Goal: Task Accomplishment & Management: Complete application form

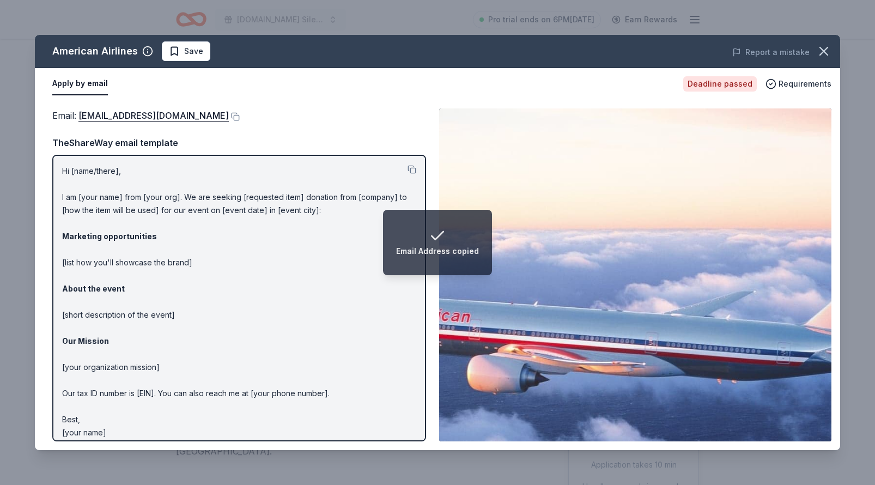
scroll to position [158, 0]
click at [825, 52] on icon "button" at bounding box center [824, 51] width 8 height 8
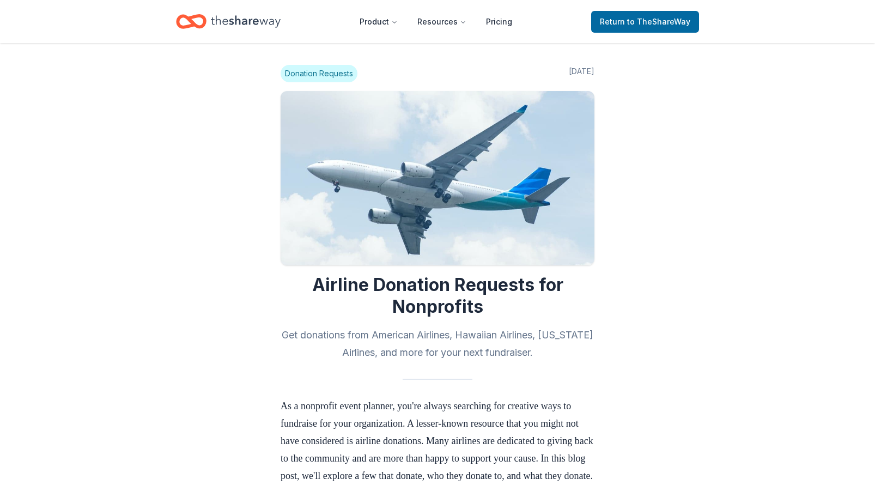
scroll to position [531, 0]
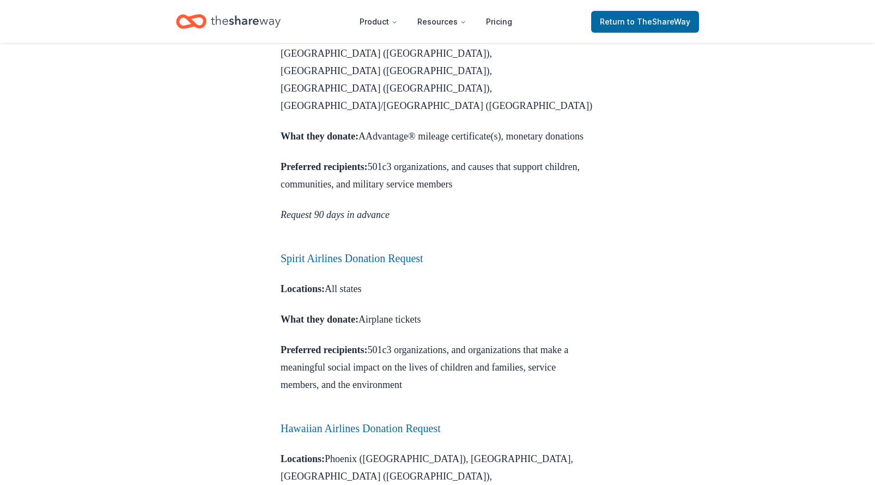
scroll to position [807, 0]
click at [428, 421] on link "Hawaiian Airlines Donation Request" at bounding box center [361, 427] width 160 height 12
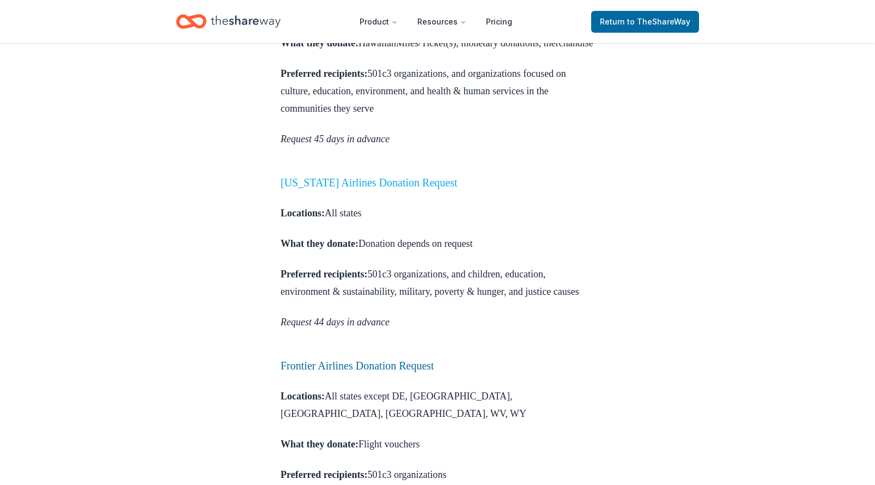
scroll to position [1377, 0]
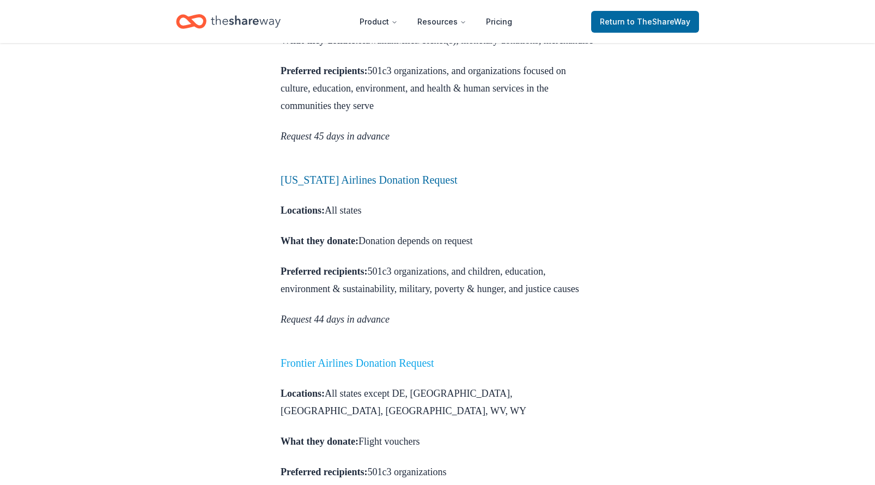
click at [411, 357] on link "Frontier Airlines Donation Request" at bounding box center [358, 363] width 154 height 12
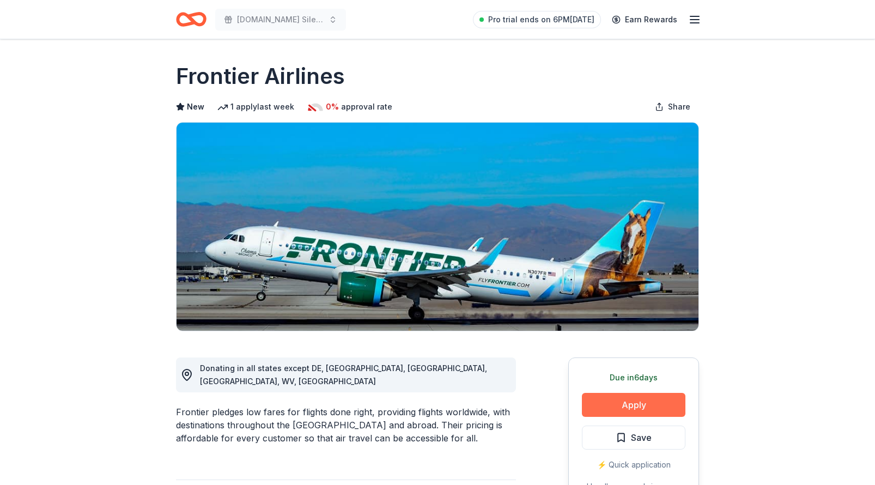
click at [637, 406] on button "Apply" at bounding box center [634, 405] width 104 height 24
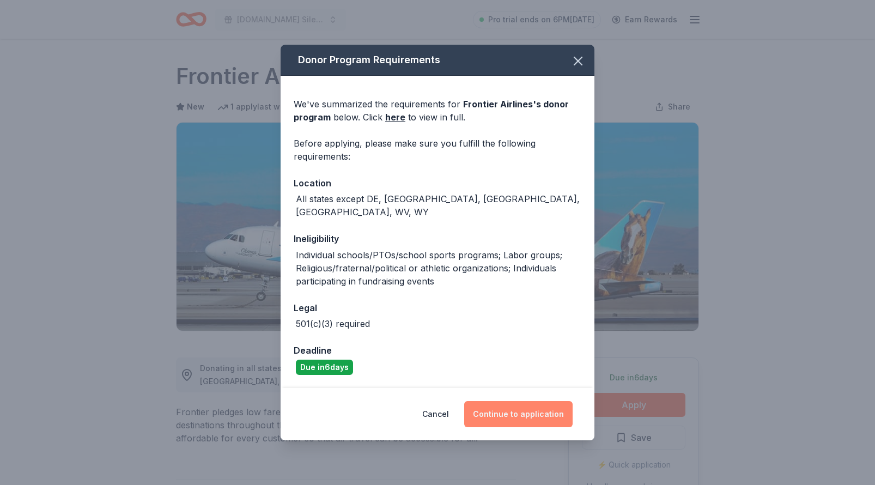
click at [507, 409] on button "Continue to application" at bounding box center [518, 414] width 108 height 26
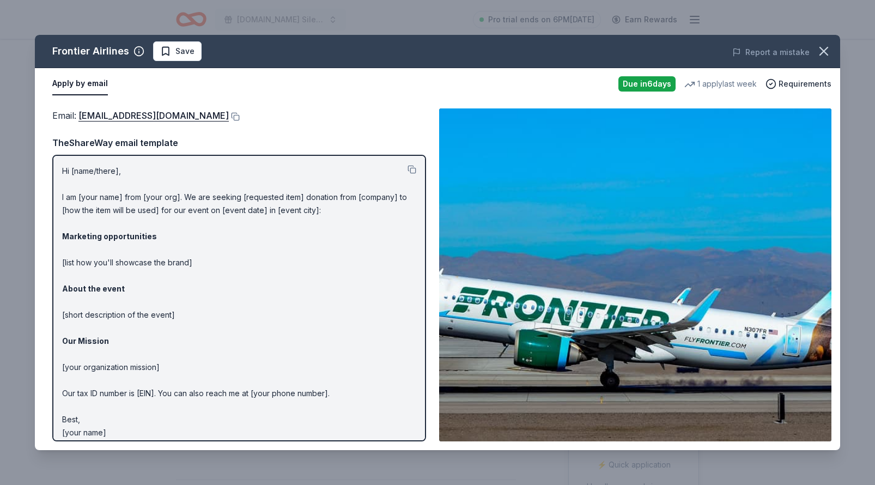
click at [341, 122] on div "Email : donations@flyfrontier.com" at bounding box center [239, 115] width 374 height 14
click at [229, 117] on button at bounding box center [234, 116] width 11 height 9
click at [823, 56] on icon "button" at bounding box center [823, 51] width 15 height 15
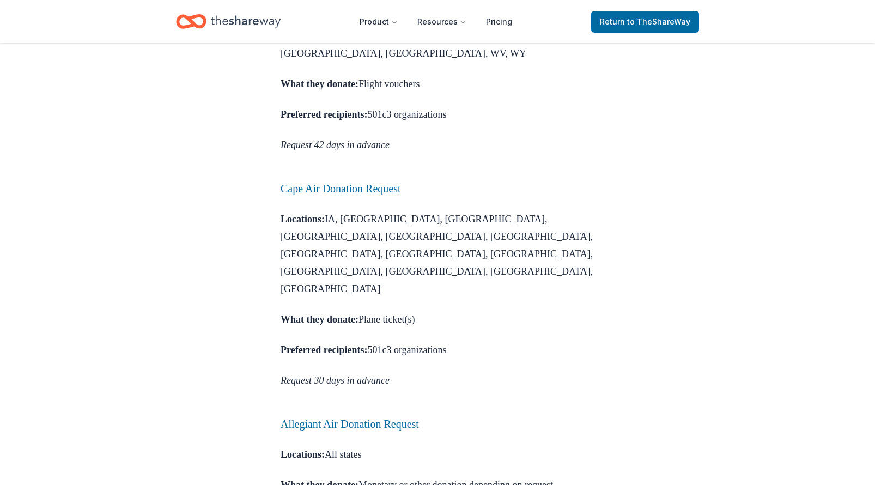
scroll to position [1751, 0]
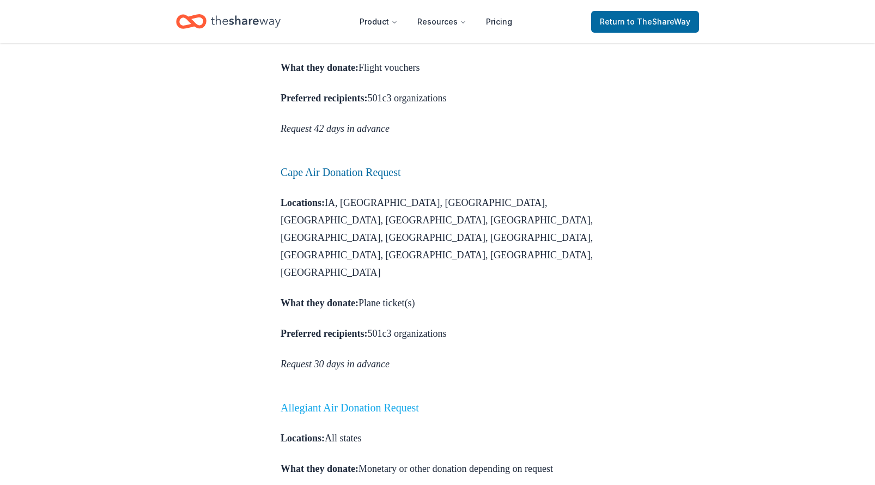
click at [414, 402] on link "Allegiant Air Donation Request" at bounding box center [350, 408] width 138 height 12
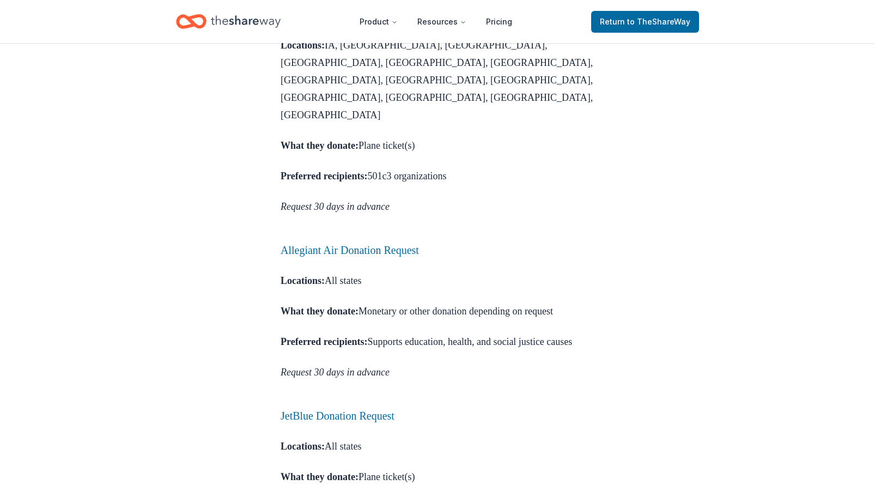
scroll to position [1895, 0]
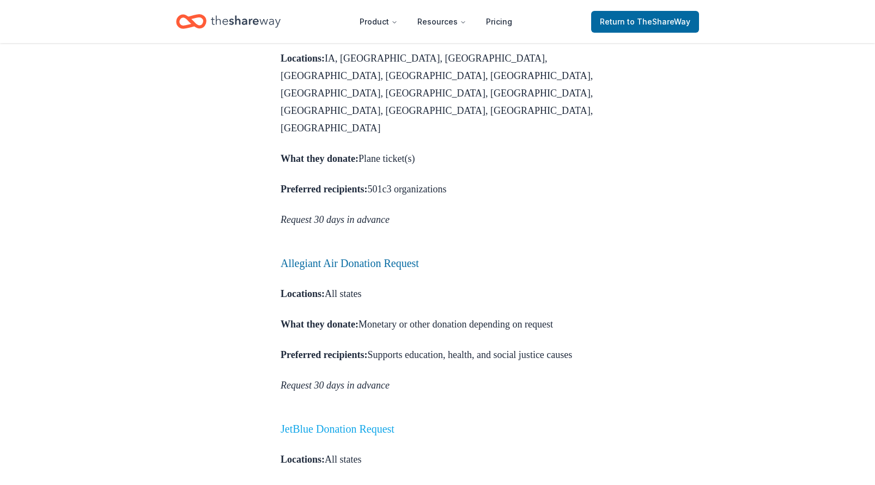
click at [388, 423] on link "JetBlue Donation Request" at bounding box center [338, 429] width 114 height 12
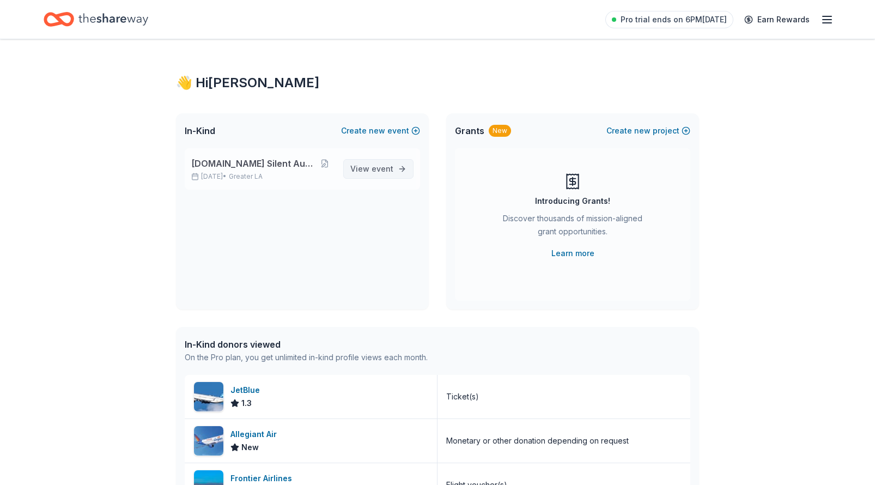
click at [410, 163] on link "View event" at bounding box center [378, 169] width 70 height 20
click at [348, 173] on link "View event" at bounding box center [378, 169] width 70 height 20
click at [362, 171] on span "View event" at bounding box center [371, 168] width 43 height 13
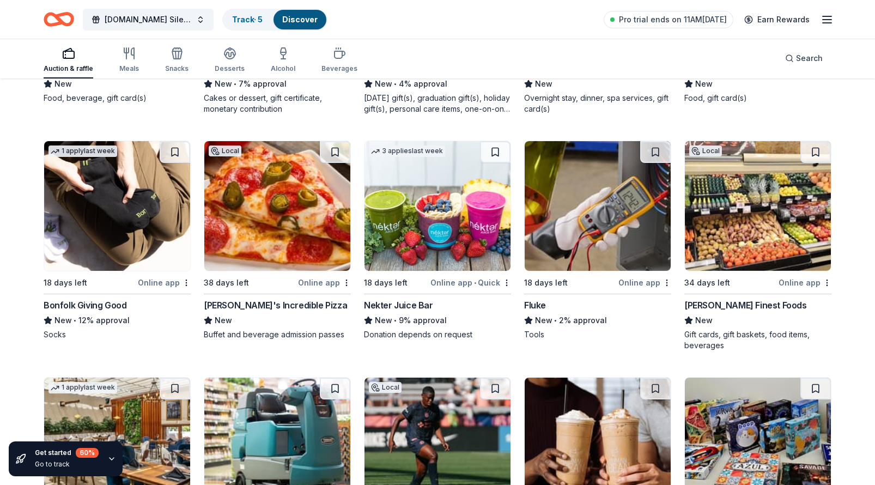
scroll to position [3834, 0]
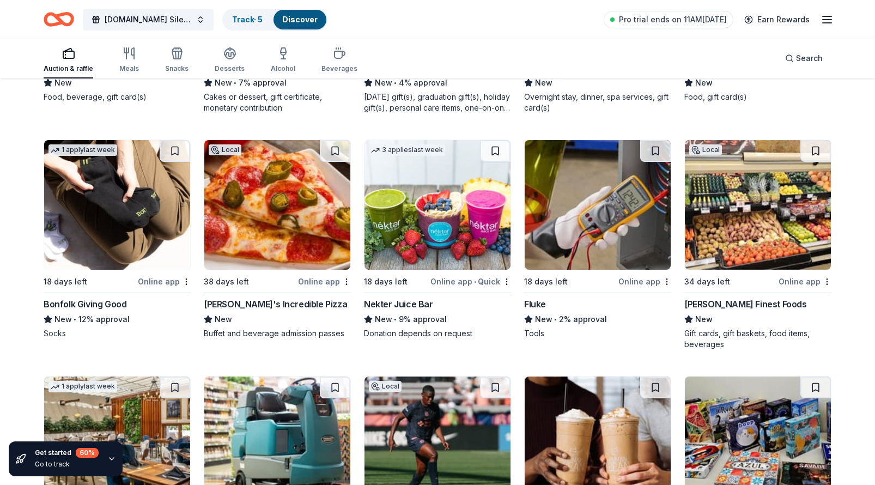
click at [552, 230] on img at bounding box center [598, 205] width 146 height 130
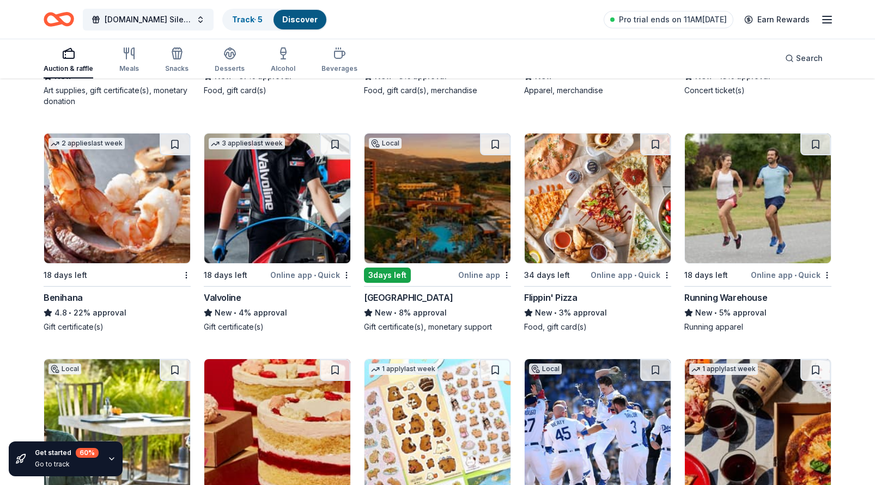
scroll to position [4778, 0]
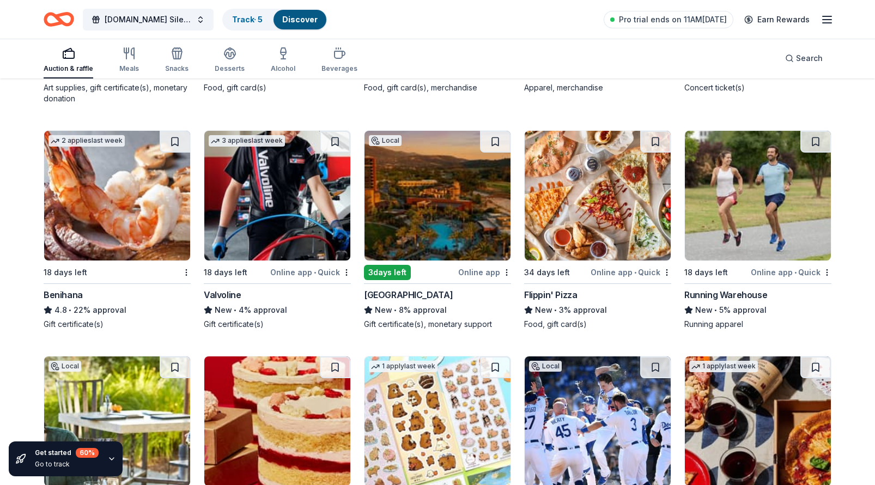
click at [300, 173] on img at bounding box center [277, 196] width 146 height 130
click at [760, 186] on img at bounding box center [758, 196] width 146 height 130
click at [413, 221] on img at bounding box center [438, 196] width 146 height 130
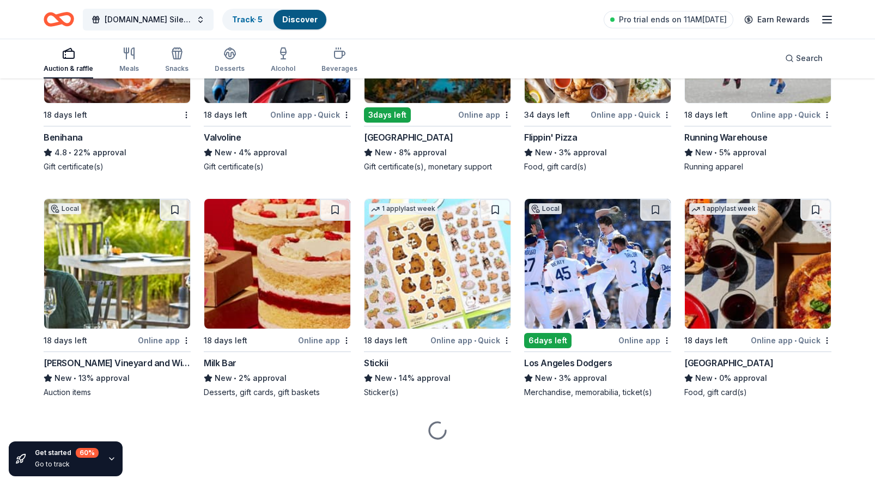
scroll to position [4935, 0]
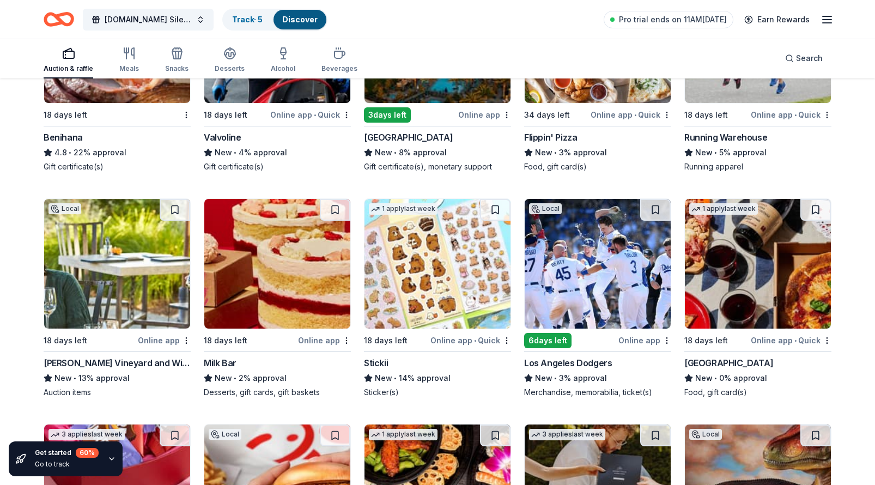
click at [300, 259] on img at bounding box center [277, 264] width 146 height 130
click at [458, 274] on img at bounding box center [438, 264] width 146 height 130
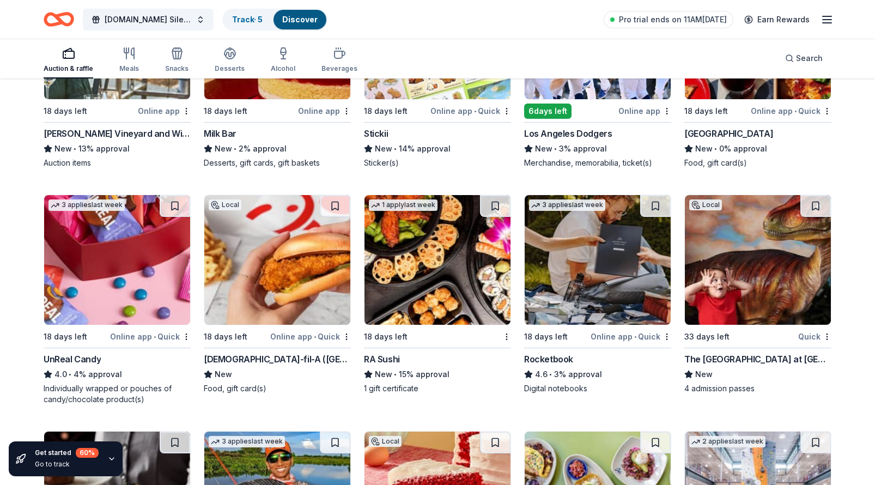
scroll to position [5168, 0]
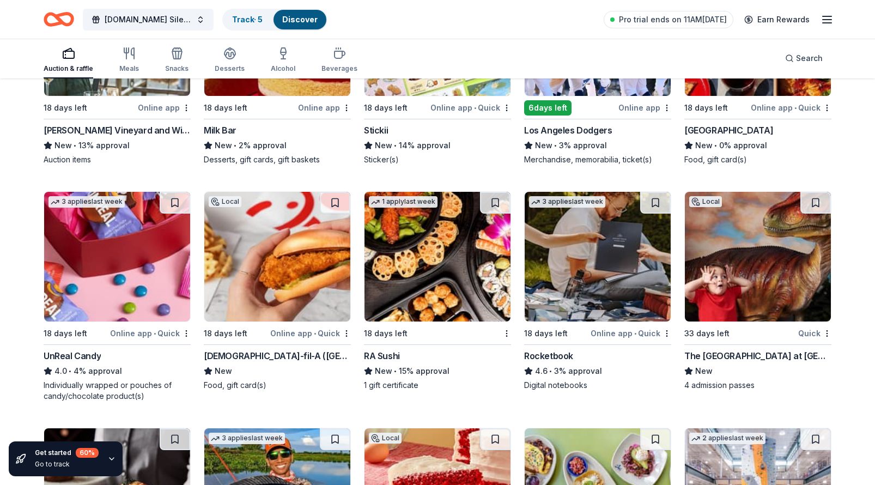
click at [127, 260] on img at bounding box center [117, 257] width 146 height 130
click at [451, 289] on img at bounding box center [438, 257] width 146 height 130
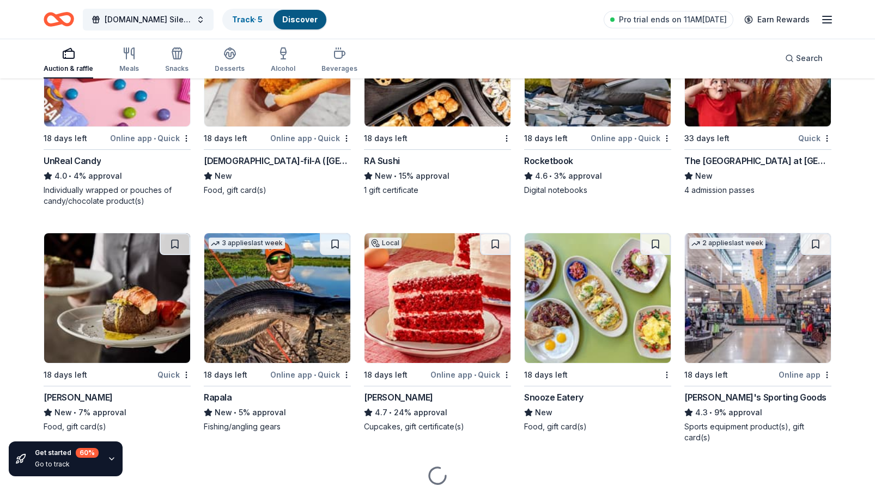
scroll to position [5369, 0]
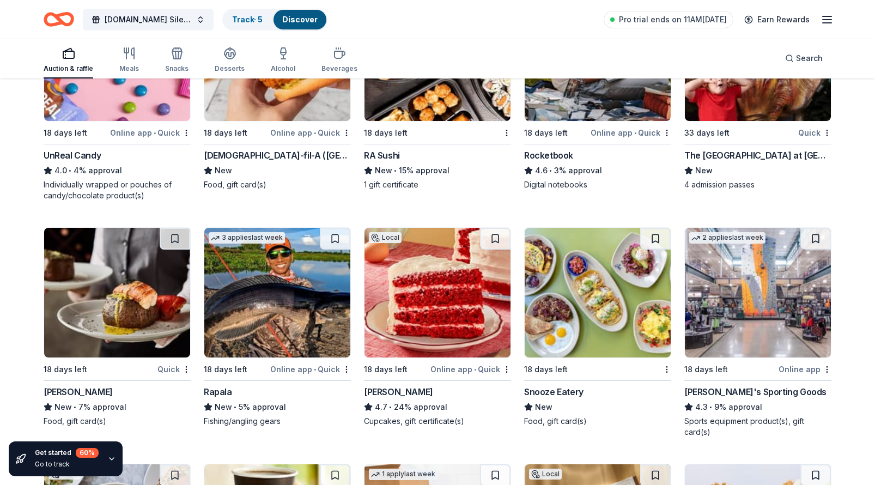
click at [141, 299] on img at bounding box center [117, 293] width 146 height 130
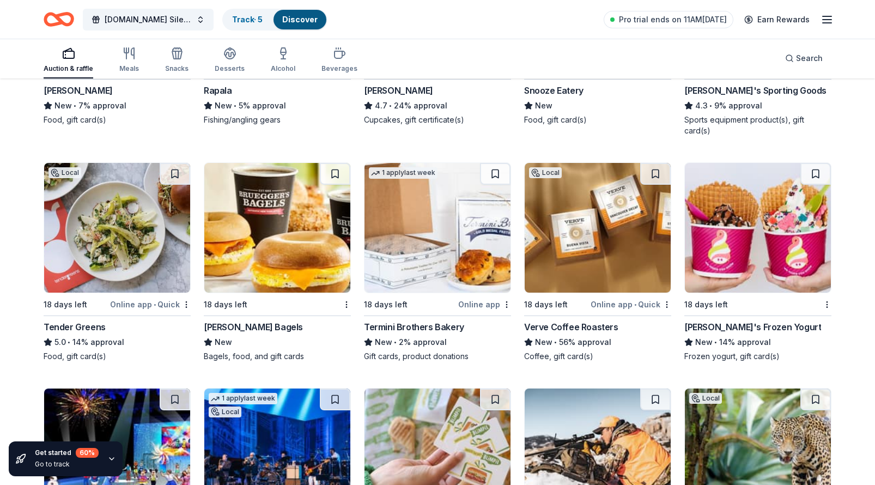
scroll to position [5676, 0]
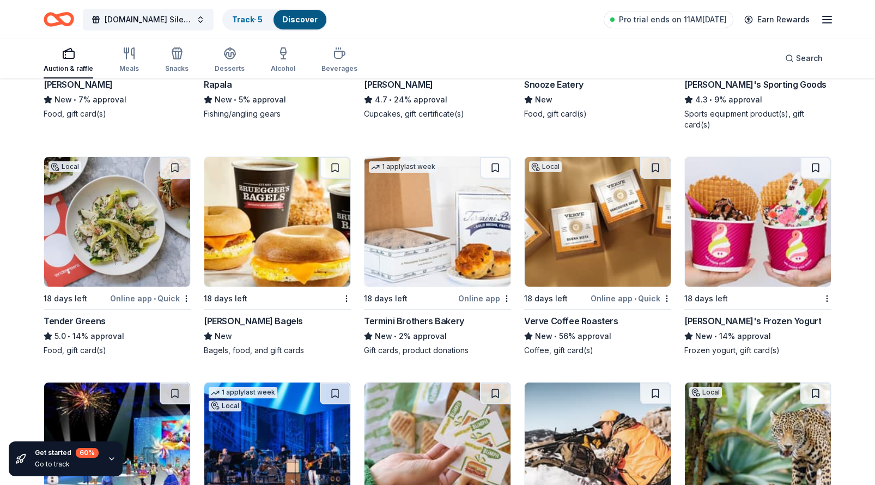
click at [125, 239] on img at bounding box center [117, 222] width 146 height 130
click at [259, 223] on img at bounding box center [277, 222] width 146 height 130
click at [463, 214] on img at bounding box center [438, 222] width 146 height 130
click at [590, 220] on img at bounding box center [598, 222] width 146 height 130
click at [754, 220] on img at bounding box center [758, 222] width 146 height 130
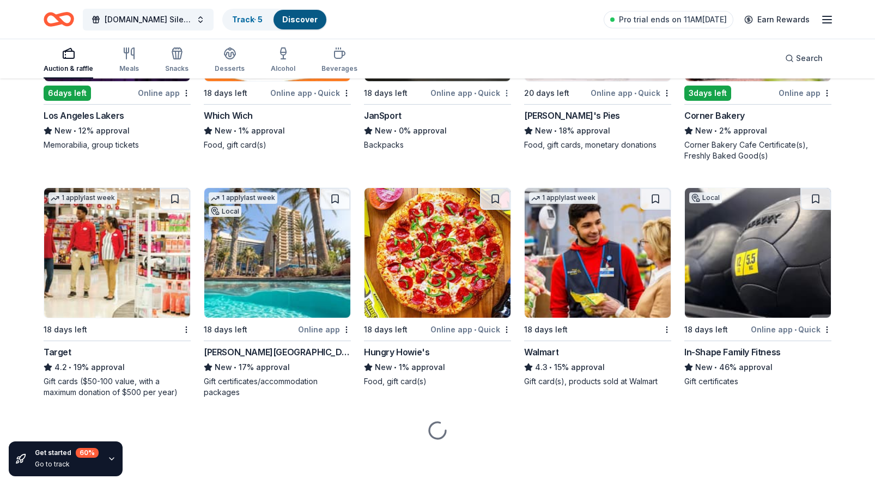
scroll to position [7267, 0]
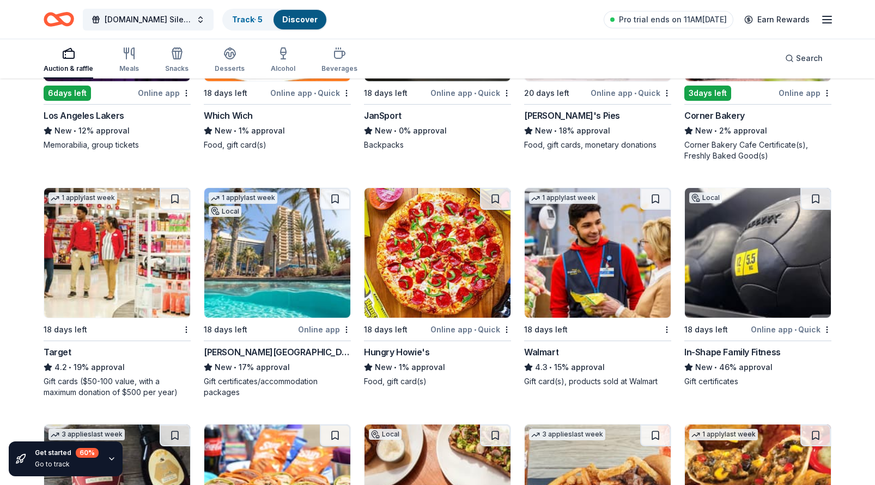
click at [281, 263] on img at bounding box center [277, 253] width 146 height 130
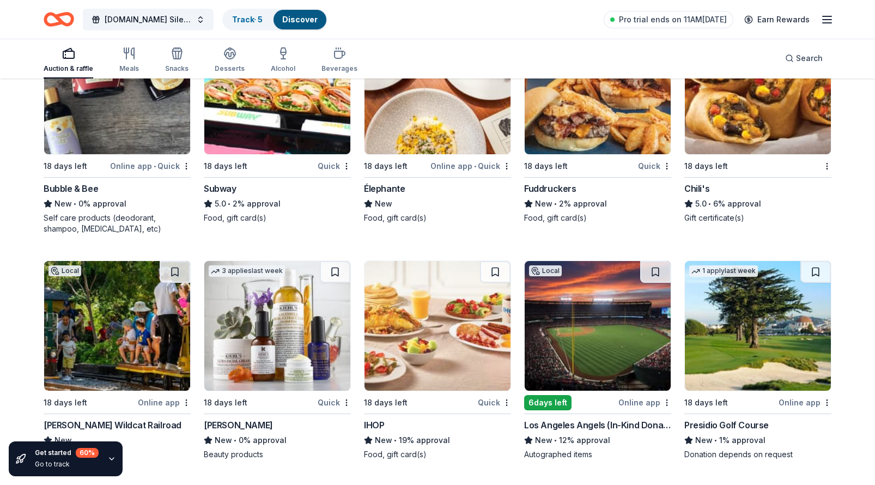
scroll to position [7667, 0]
click at [709, 125] on img at bounding box center [758, 90] width 146 height 130
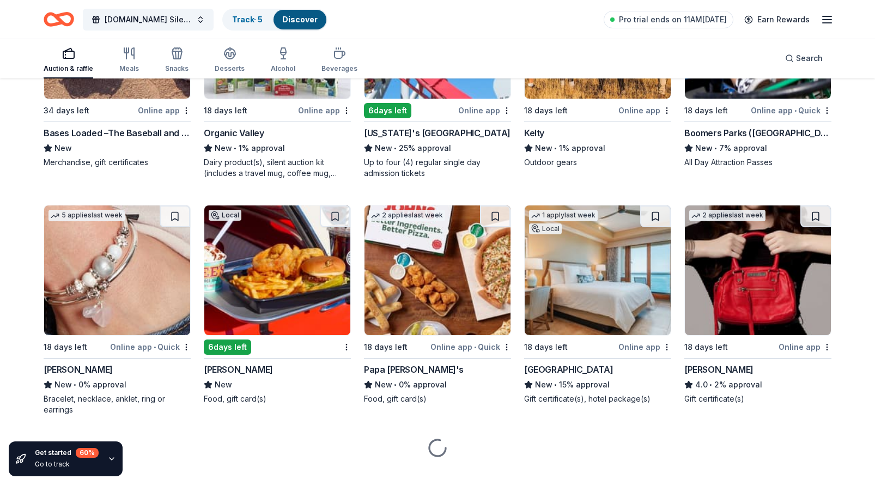
scroll to position [8659, 0]
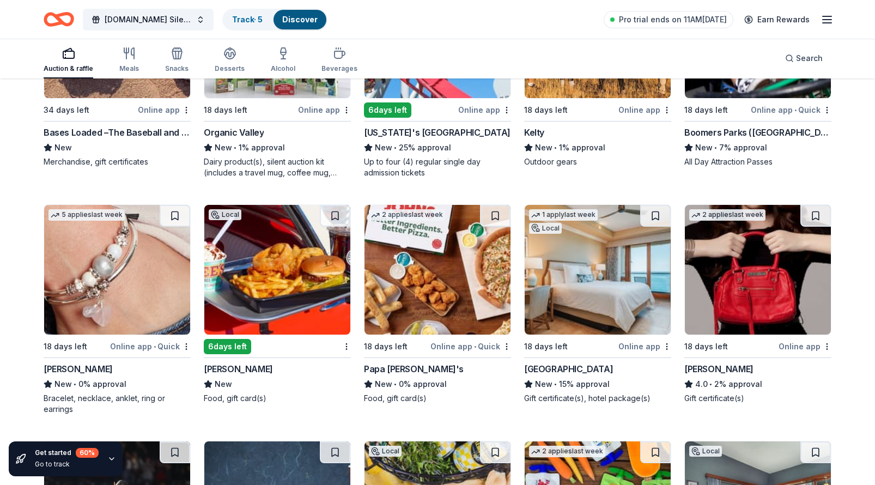
click at [590, 271] on img at bounding box center [598, 270] width 146 height 130
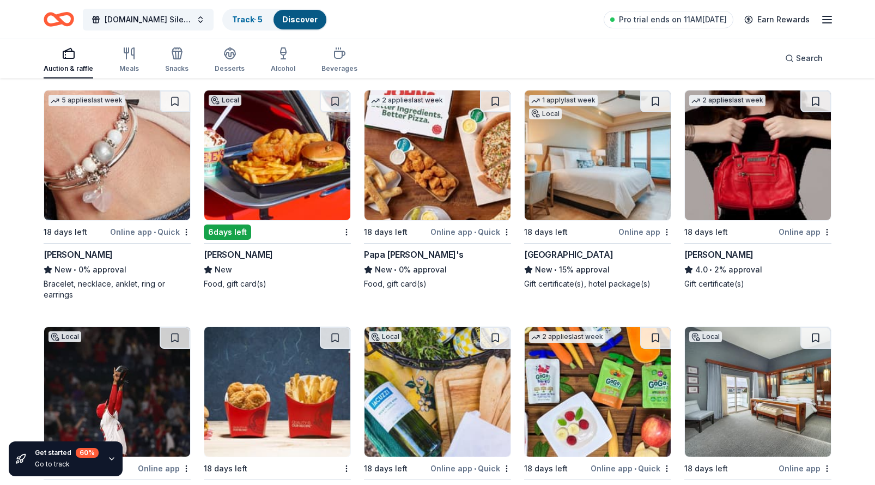
scroll to position [8773, 0]
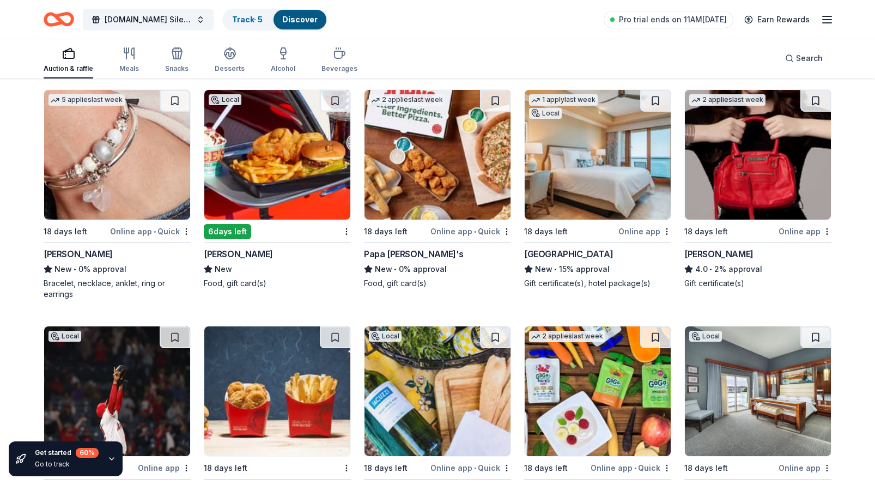
click at [732, 173] on img at bounding box center [758, 155] width 146 height 130
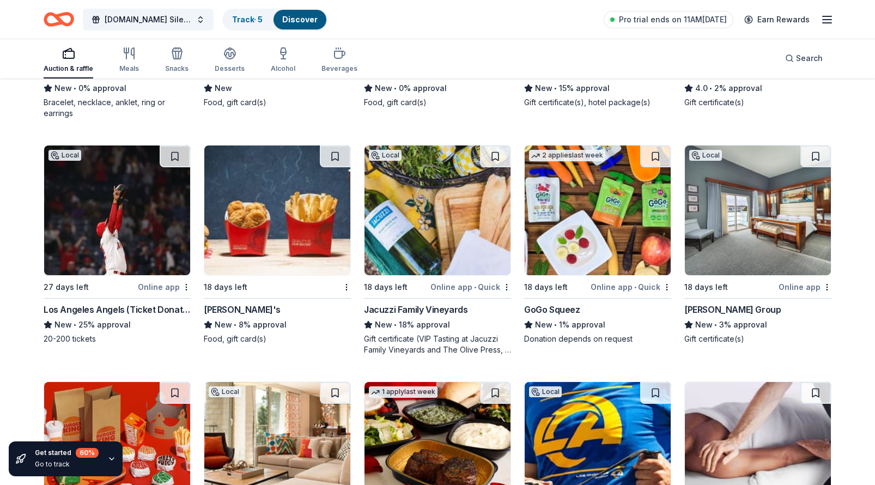
scroll to position [8955, 0]
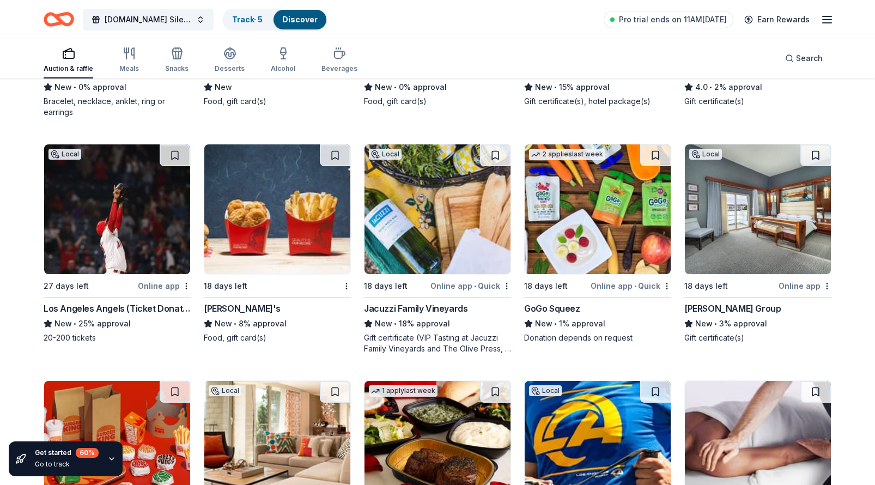
click at [420, 216] on img at bounding box center [438, 209] width 146 height 130
click at [749, 227] on img at bounding box center [758, 209] width 146 height 130
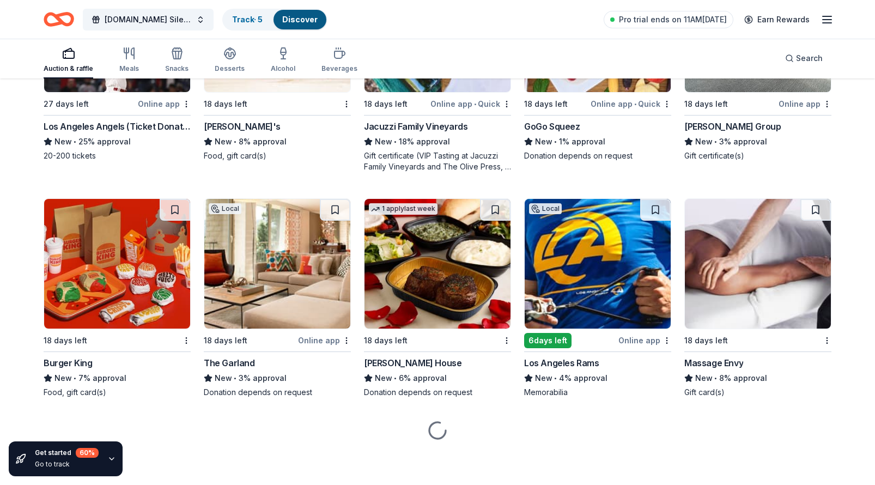
scroll to position [9137, 0]
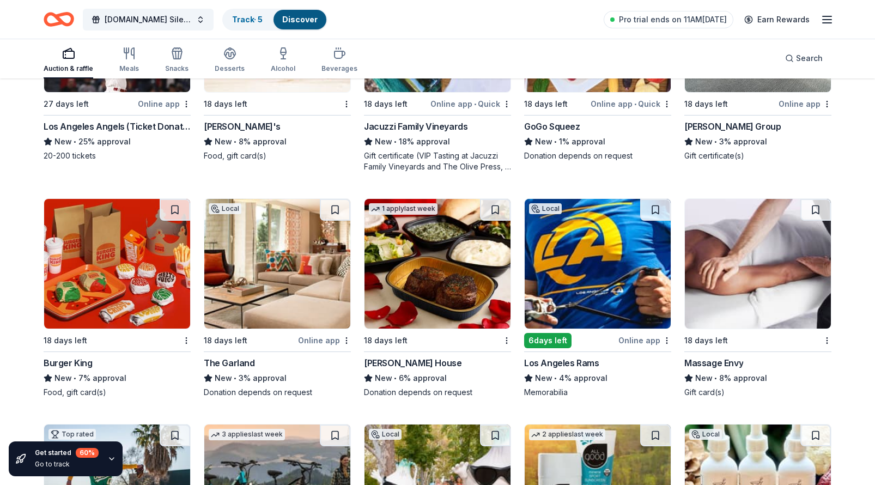
click at [266, 280] on img at bounding box center [277, 264] width 146 height 130
click at [442, 276] on img at bounding box center [438, 264] width 146 height 130
click at [601, 253] on img at bounding box center [598, 264] width 146 height 130
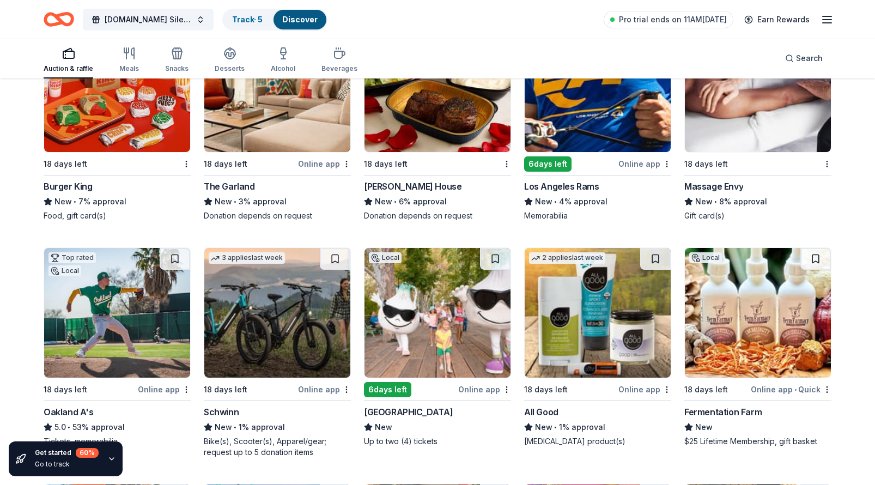
scroll to position [9314, 0]
click at [721, 120] on img at bounding box center [758, 87] width 146 height 130
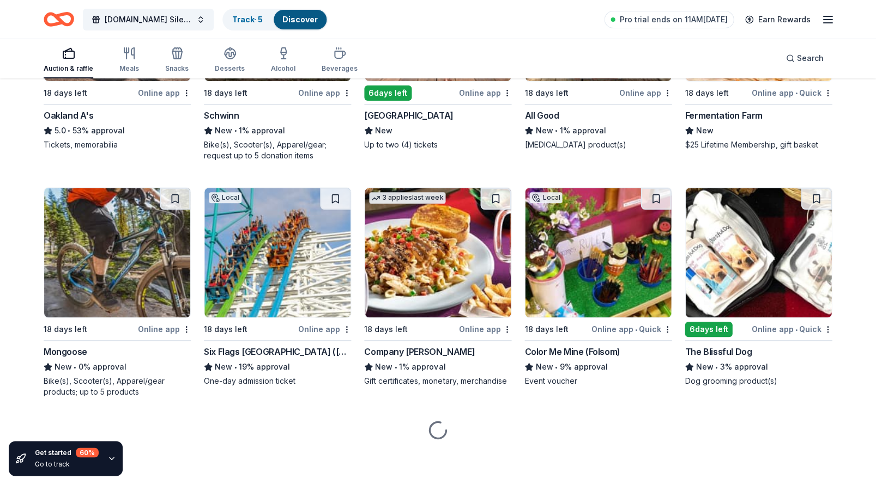
scroll to position [9610, 0]
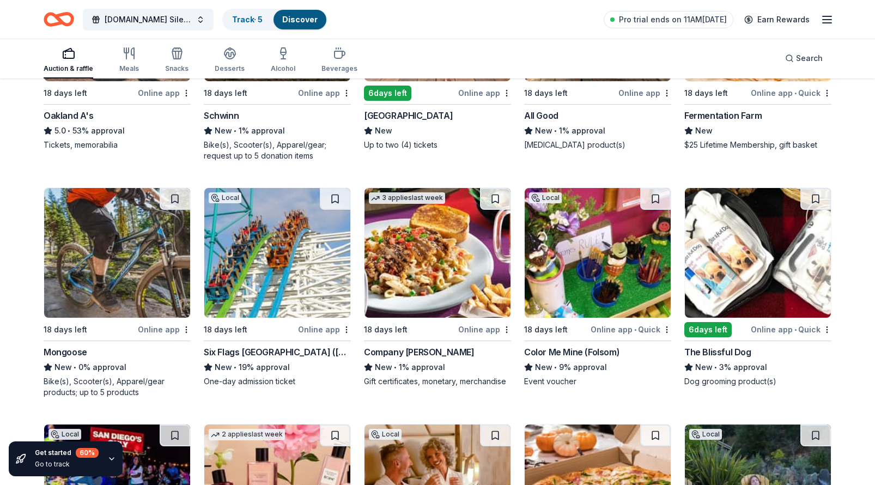
click at [144, 247] on img at bounding box center [117, 253] width 146 height 130
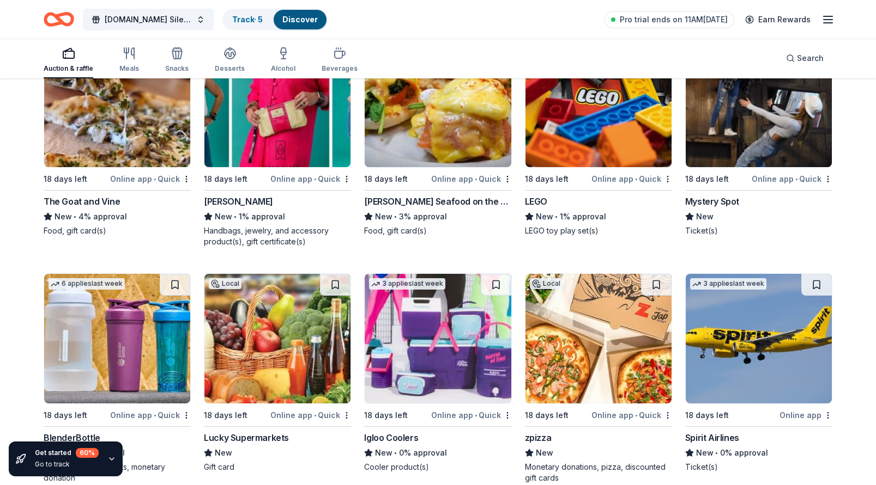
scroll to position [10933, 0]
click at [721, 125] on img at bounding box center [758, 102] width 146 height 130
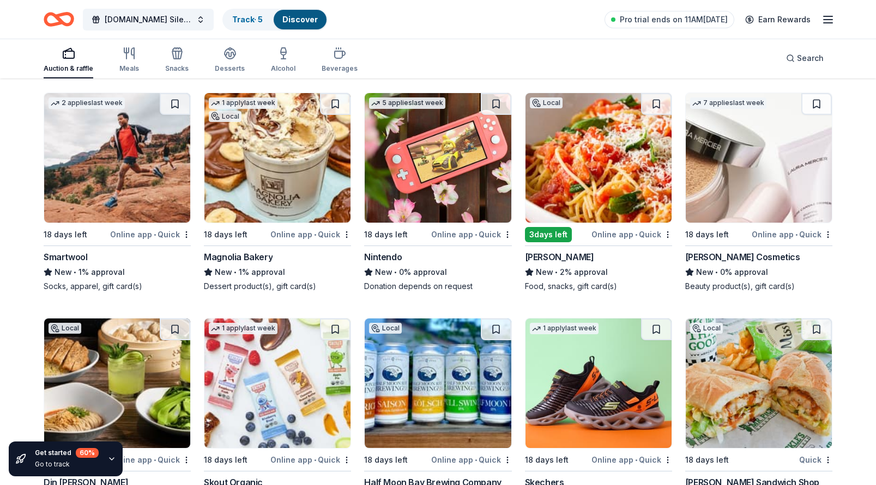
scroll to position [12864, 0]
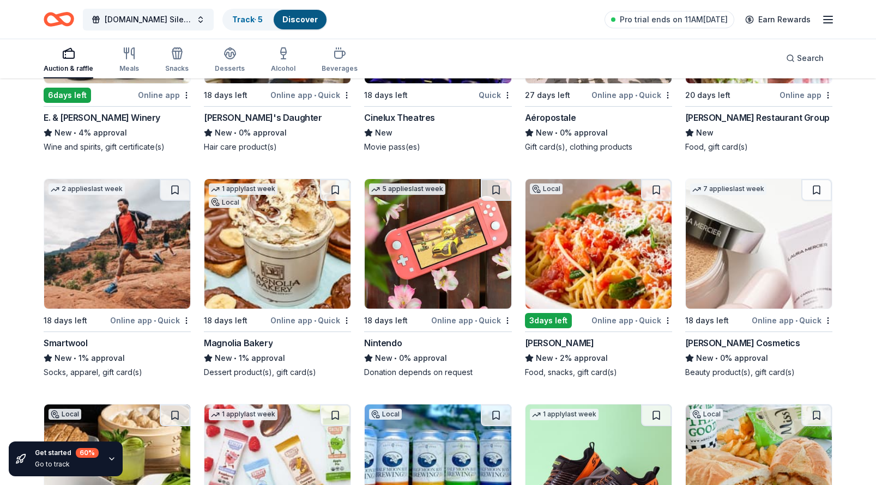
click at [154, 256] on img at bounding box center [117, 244] width 146 height 130
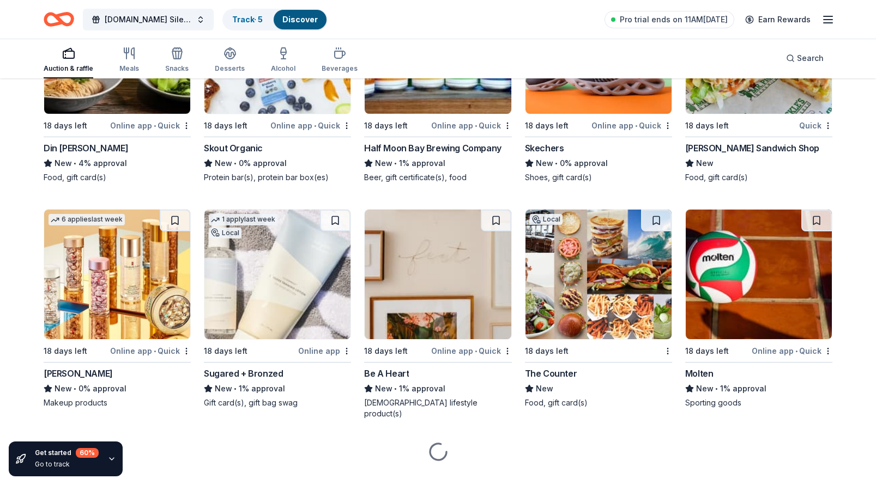
scroll to position [13284, 0]
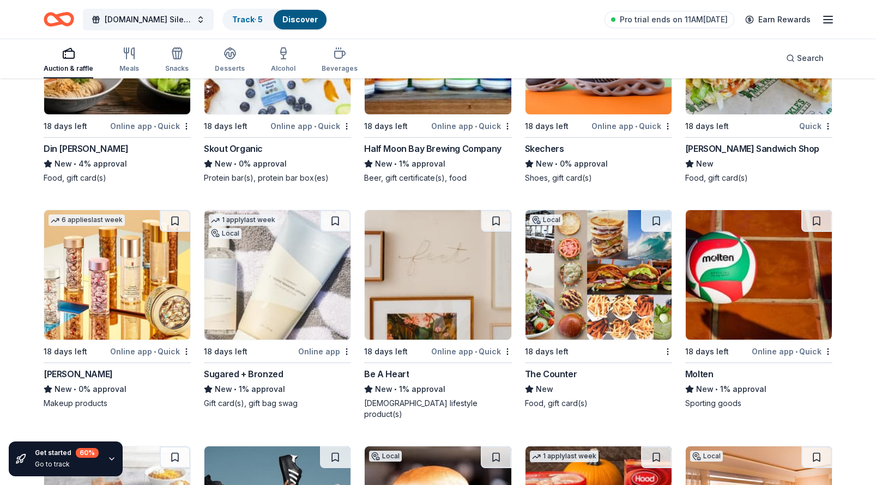
click at [433, 291] on img at bounding box center [438, 275] width 146 height 130
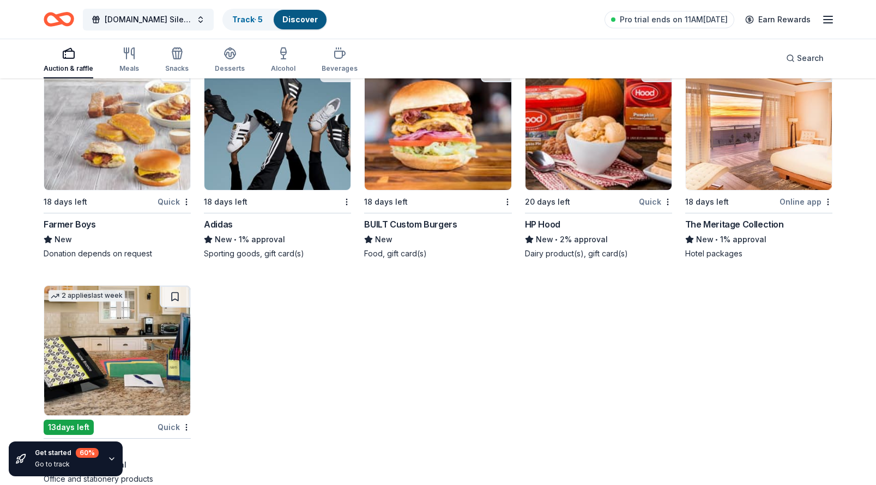
scroll to position [13670, 0]
click at [141, 367] on img at bounding box center [117, 352] width 146 height 130
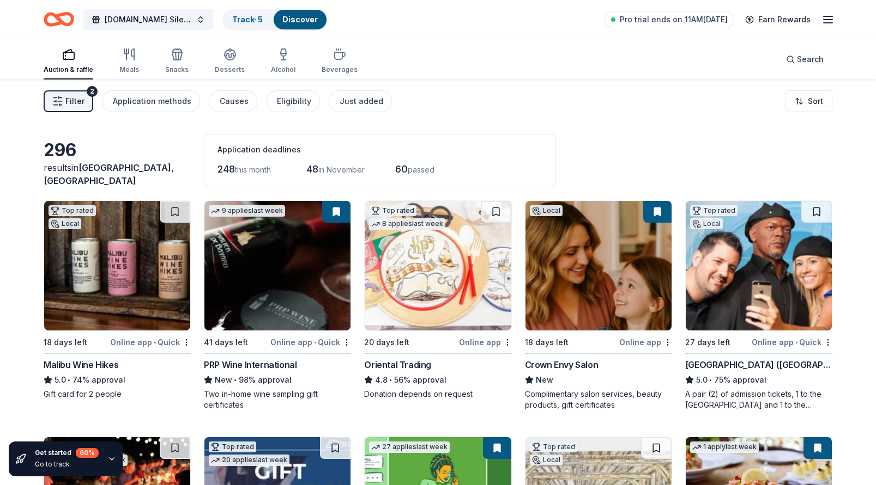
scroll to position [0, 0]
click at [68, 96] on span "Filter" at bounding box center [74, 101] width 19 height 13
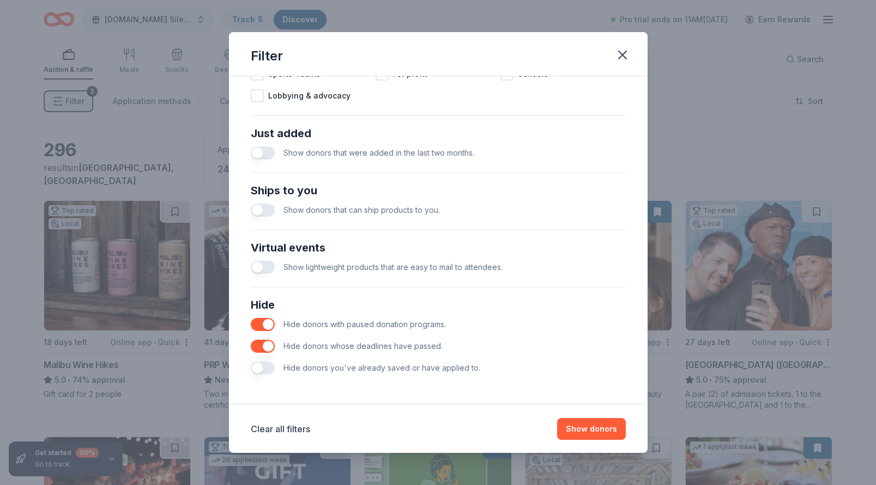
scroll to position [389, 0]
click at [257, 371] on button "button" at bounding box center [263, 368] width 24 height 13
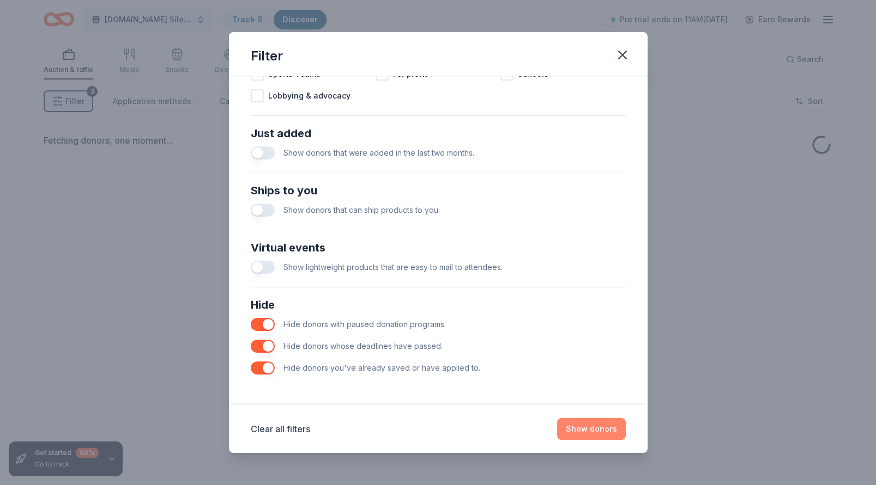
click at [585, 426] on button "Show donors" at bounding box center [591, 429] width 69 height 22
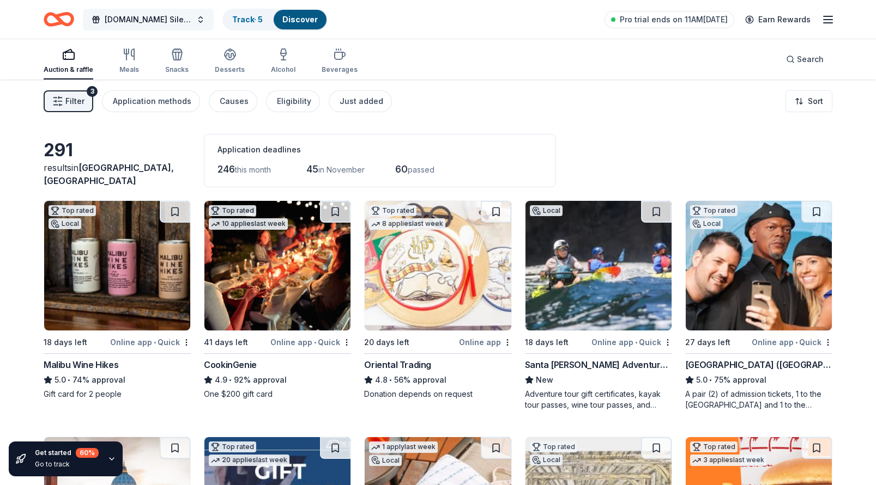
click at [166, 22] on span "[DOMAIN_NAME] Silent Auction" at bounding box center [148, 19] width 87 height 13
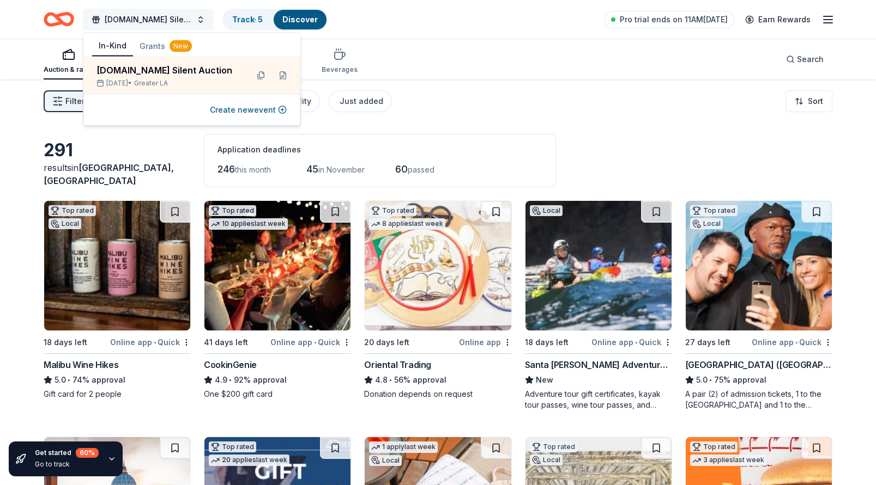
click at [163, 22] on span "[DOMAIN_NAME] Silent Auction" at bounding box center [148, 19] width 87 height 13
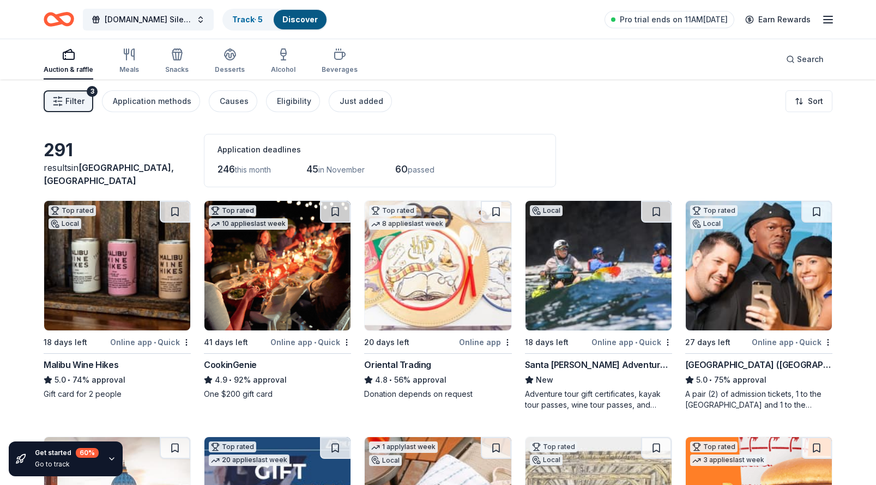
click at [86, 101] on button "Filter 3" at bounding box center [69, 101] width 50 height 22
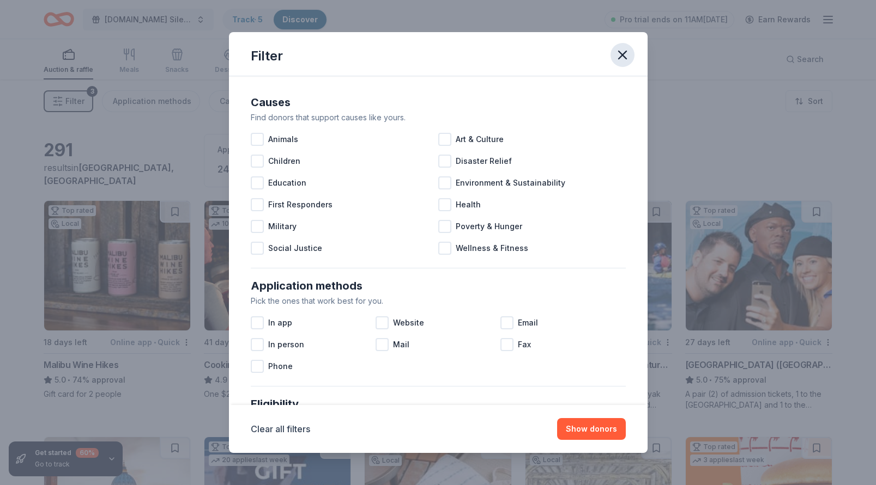
click at [620, 58] on icon "button" at bounding box center [622, 55] width 8 height 8
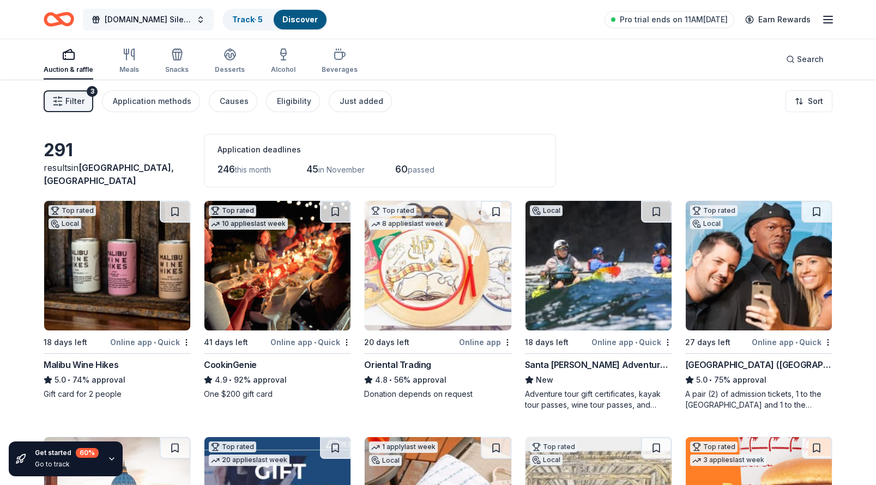
click at [202, 23] on button "[DOMAIN_NAME] Silent Auction" at bounding box center [148, 20] width 131 height 22
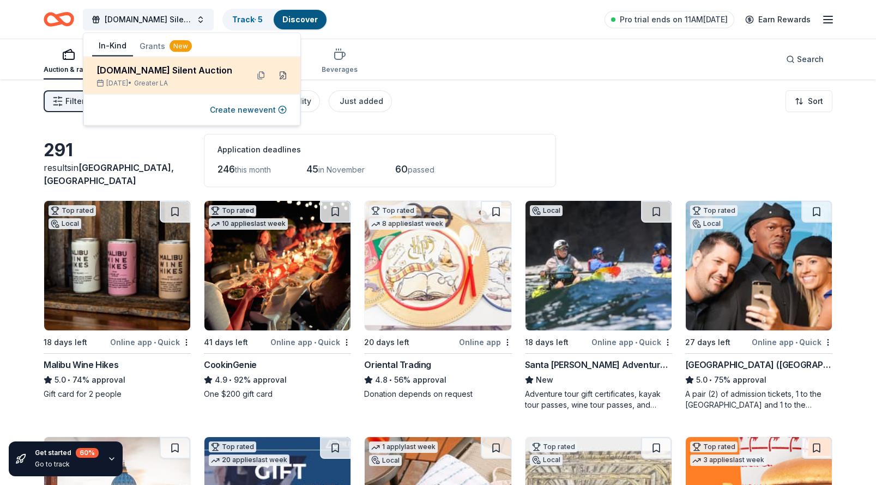
click at [284, 76] on button at bounding box center [282, 75] width 17 height 17
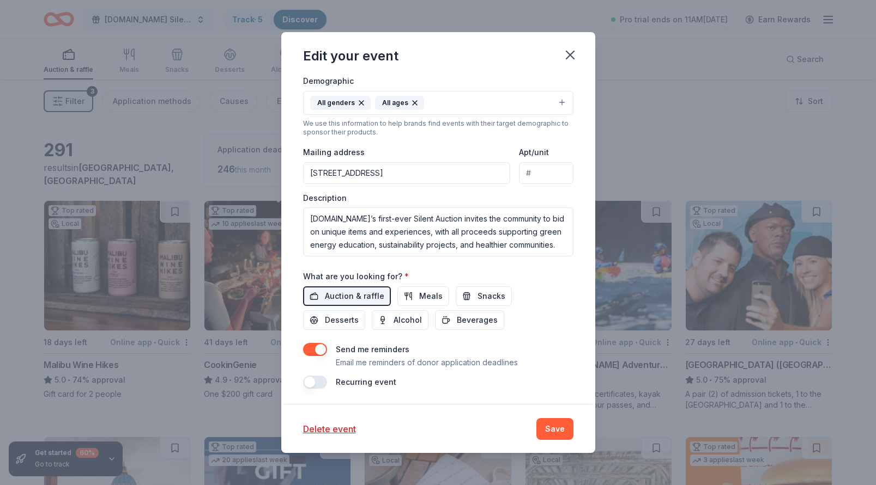
scroll to position [258, 0]
click at [552, 427] on button "Save" at bounding box center [554, 429] width 37 height 22
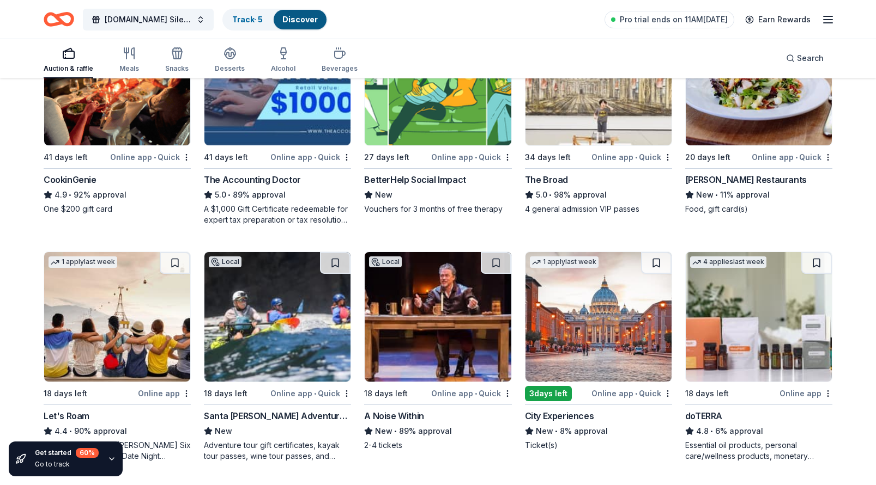
scroll to position [423, 0]
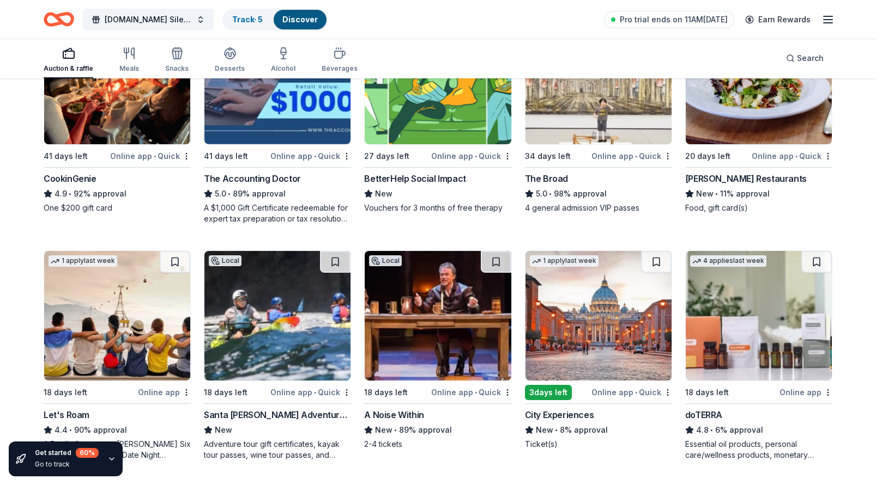
click at [605, 65] on div "Auction & raffle Meals Snacks Desserts Alcohol Beverages Search" at bounding box center [438, 58] width 788 height 40
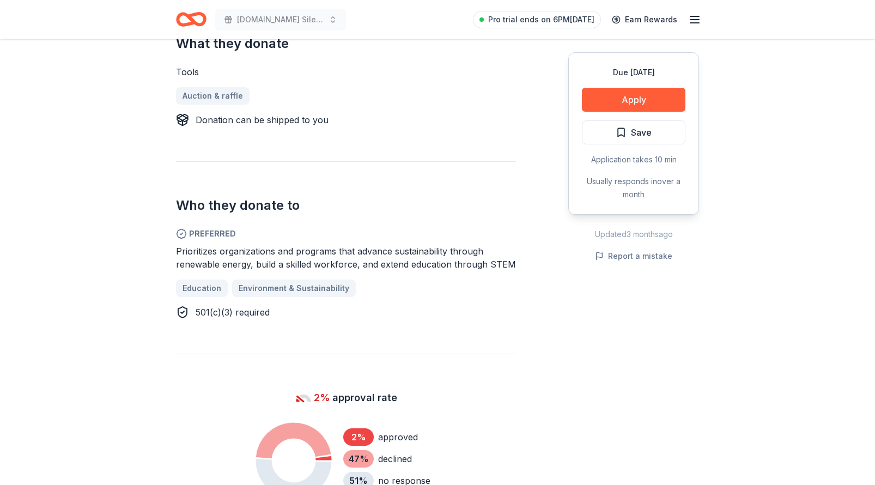
scroll to position [438, 0]
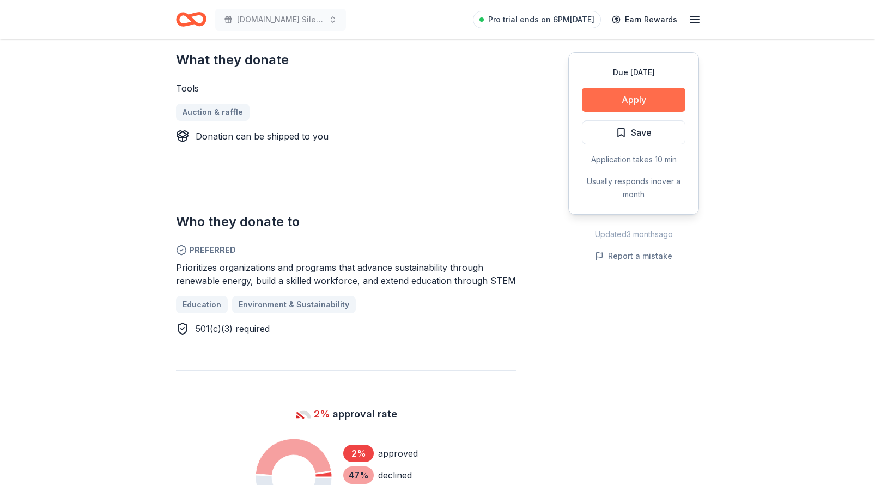
click at [613, 108] on button "Apply" at bounding box center [634, 100] width 104 height 24
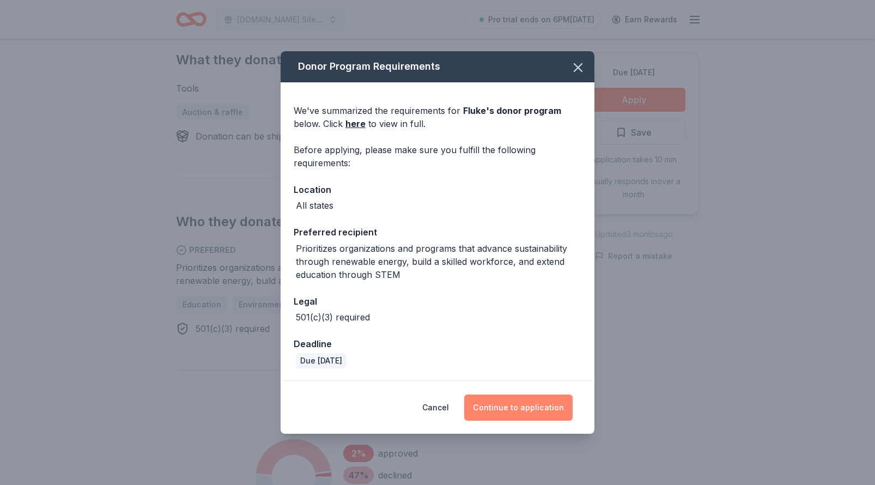
click at [537, 412] on button "Continue to application" at bounding box center [518, 407] width 108 height 26
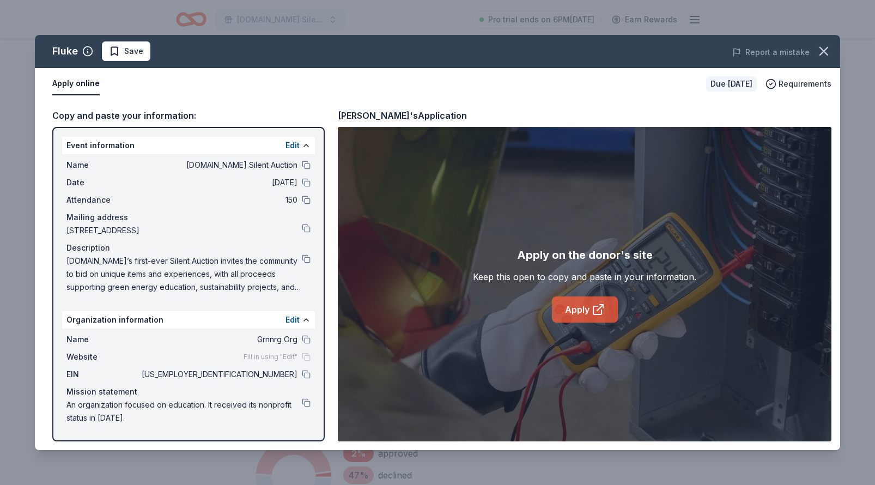
click at [568, 307] on link "Apply" at bounding box center [585, 309] width 66 height 26
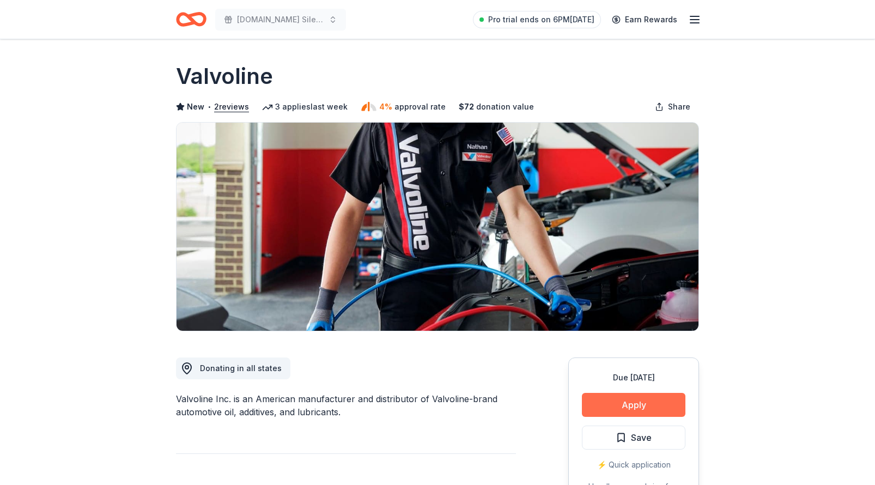
click at [614, 398] on button "Apply" at bounding box center [634, 405] width 104 height 24
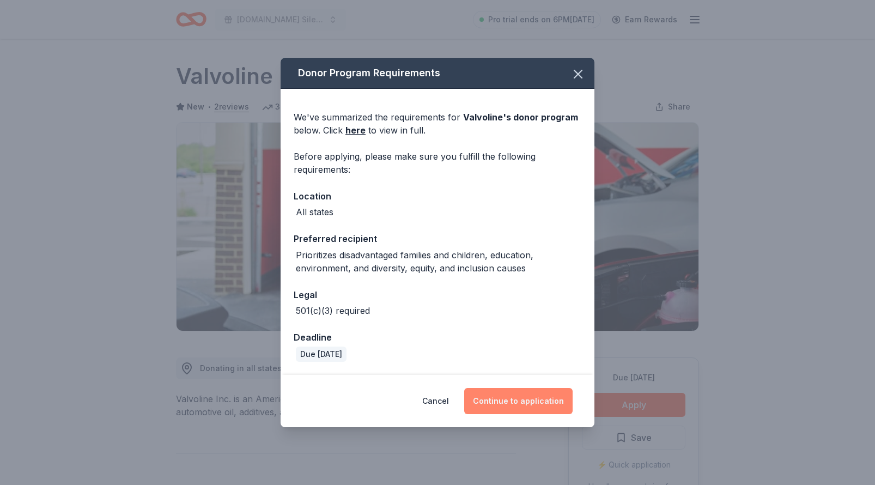
click at [533, 400] on button "Continue to application" at bounding box center [518, 401] width 108 height 26
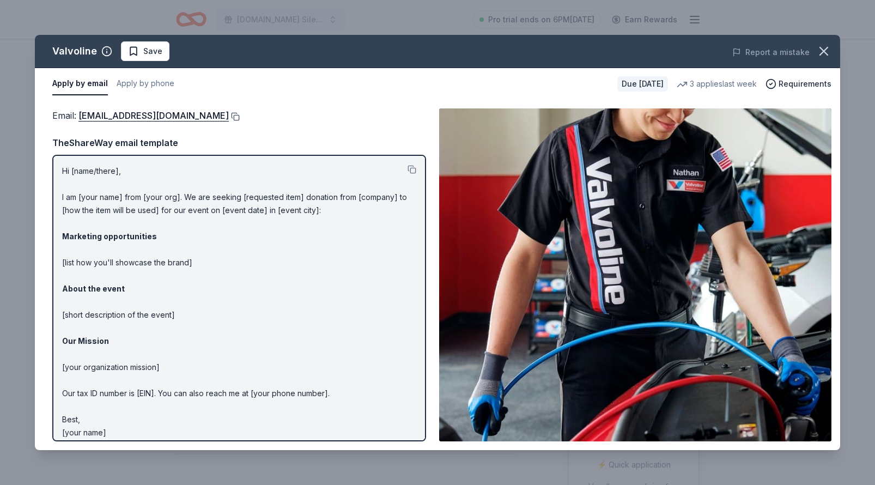
click at [229, 114] on button at bounding box center [234, 116] width 11 height 9
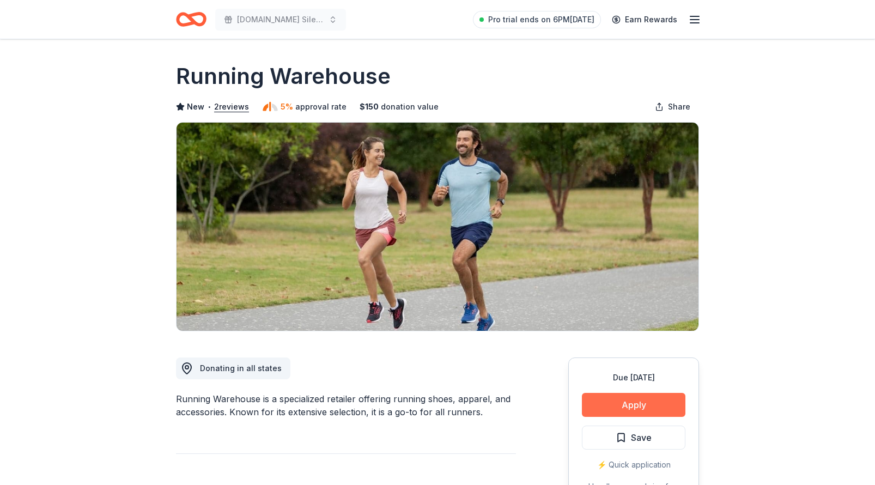
click at [618, 399] on button "Apply" at bounding box center [634, 405] width 104 height 24
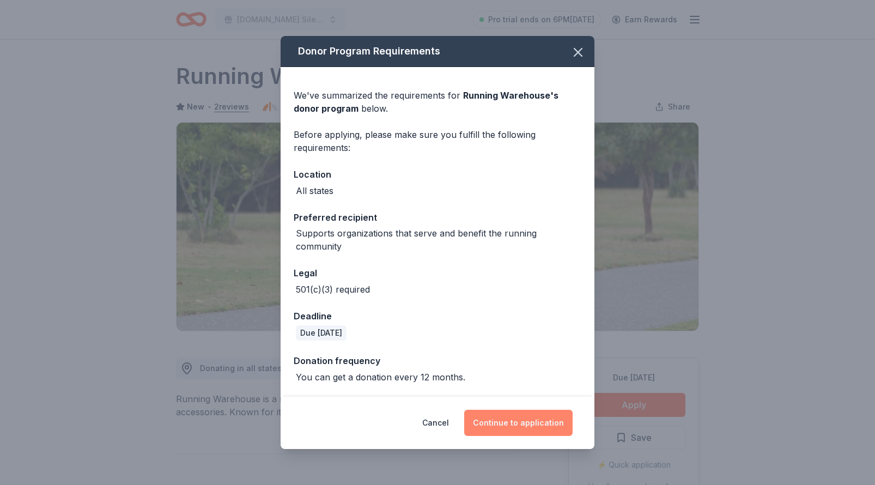
click at [510, 421] on button "Continue to application" at bounding box center [518, 423] width 108 height 26
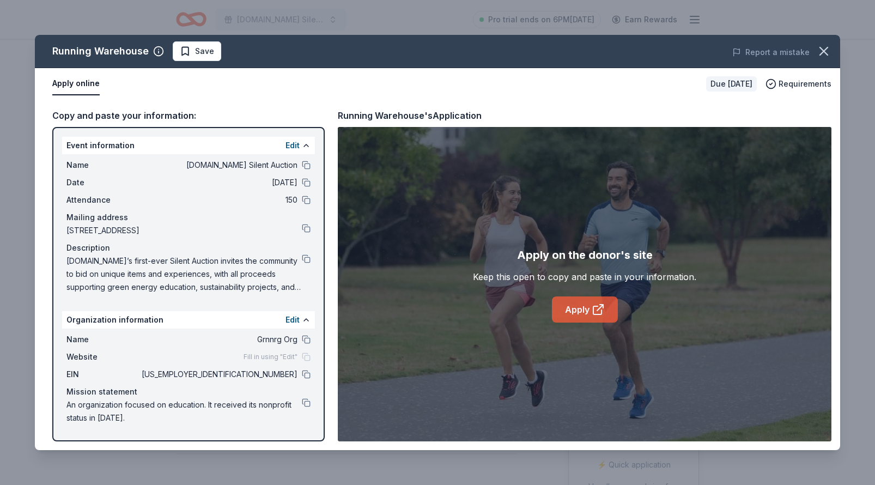
click at [569, 303] on link "Apply" at bounding box center [585, 309] width 66 height 26
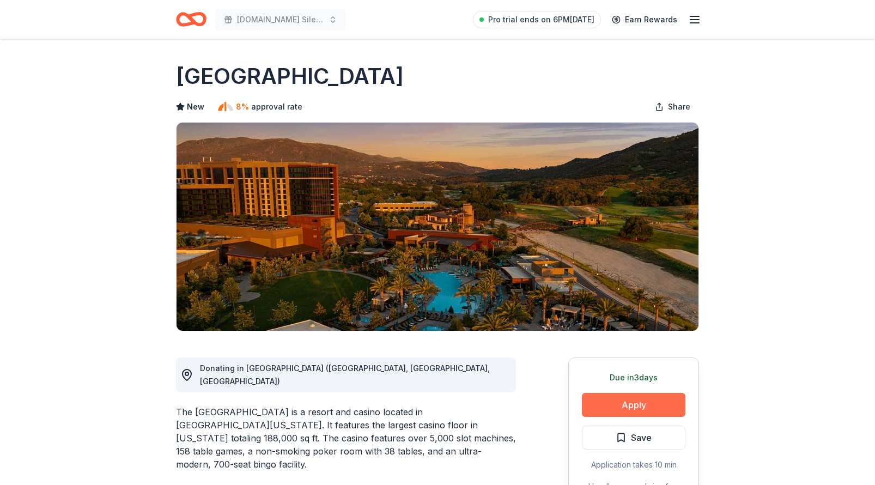
click at [637, 403] on button "Apply" at bounding box center [634, 405] width 104 height 24
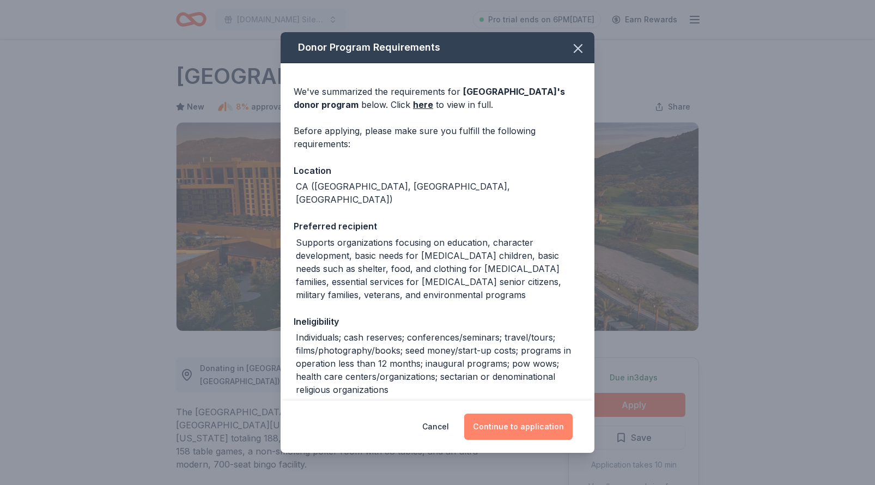
click at [520, 424] on button "Continue to application" at bounding box center [518, 427] width 108 height 26
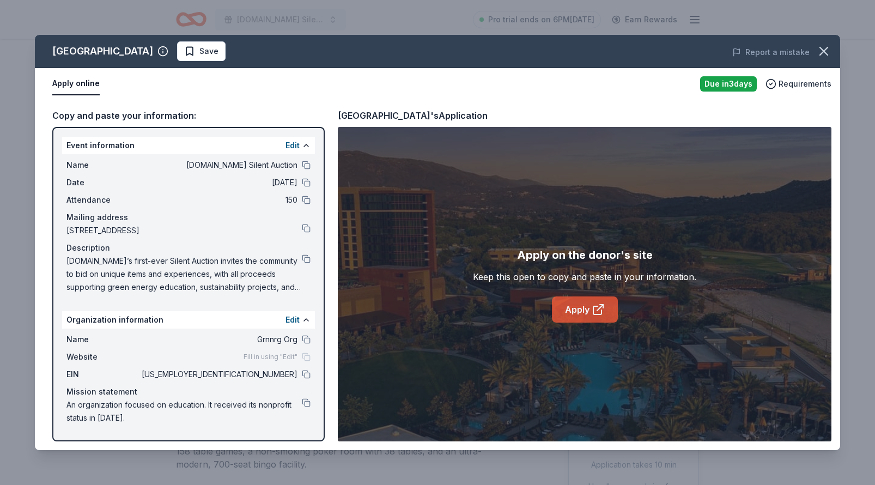
click at [579, 317] on link "Apply" at bounding box center [585, 309] width 66 height 26
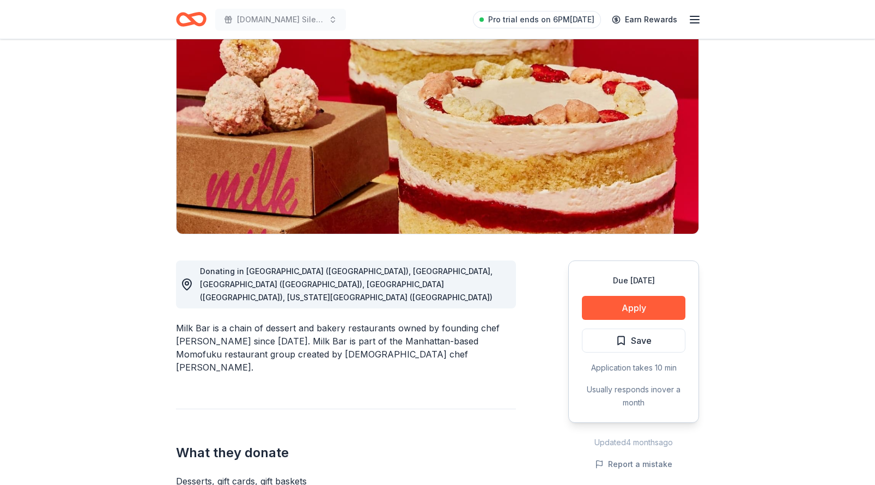
scroll to position [98, 0]
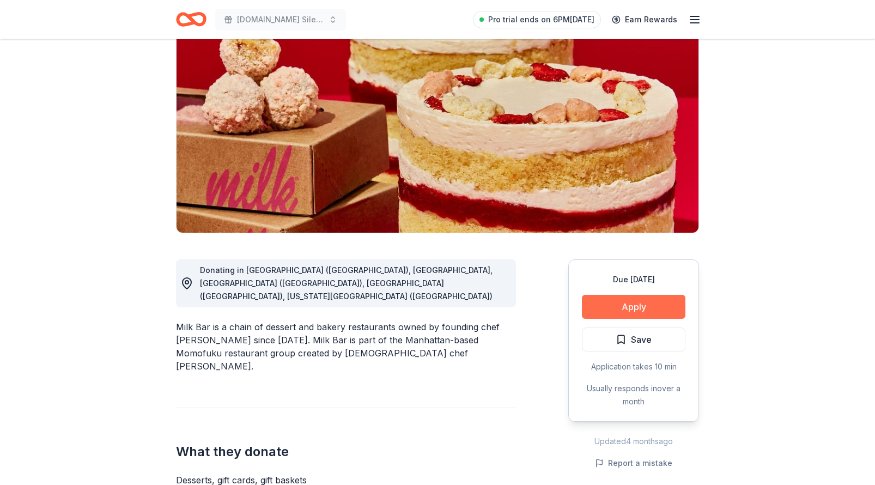
click at [612, 301] on button "Apply" at bounding box center [634, 307] width 104 height 24
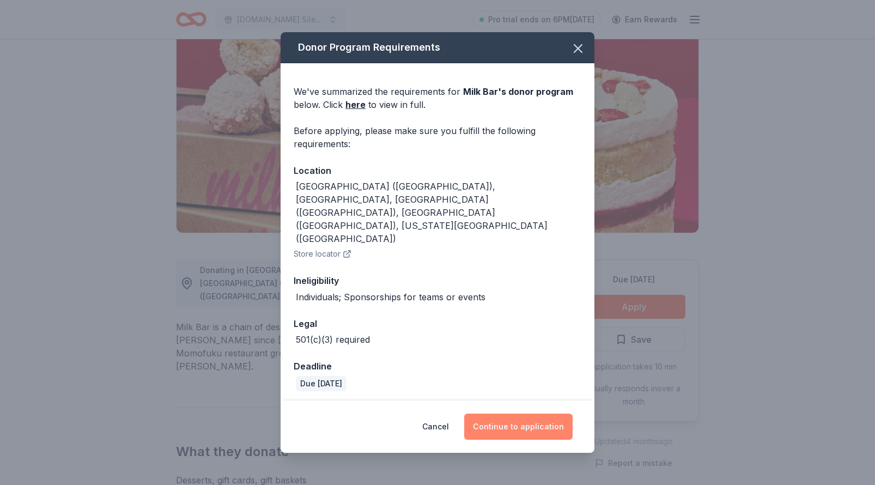
click at [522, 414] on button "Continue to application" at bounding box center [518, 427] width 108 height 26
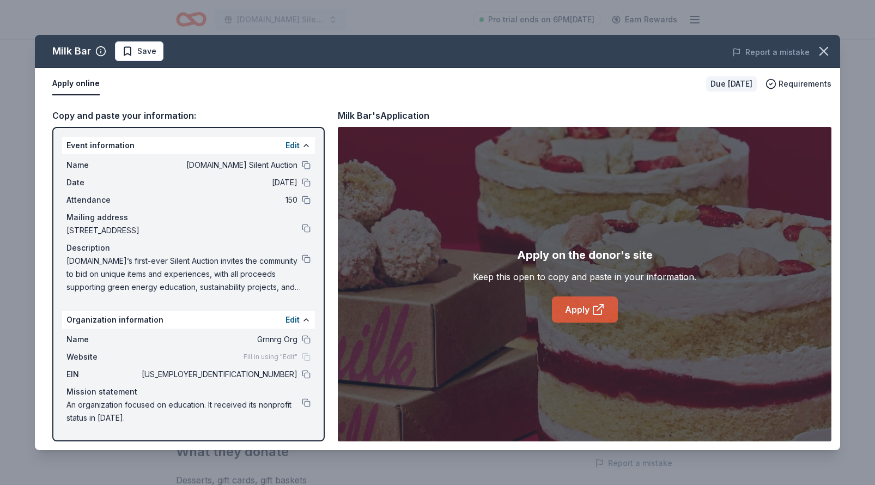
click at [576, 307] on link "Apply" at bounding box center [585, 309] width 66 height 26
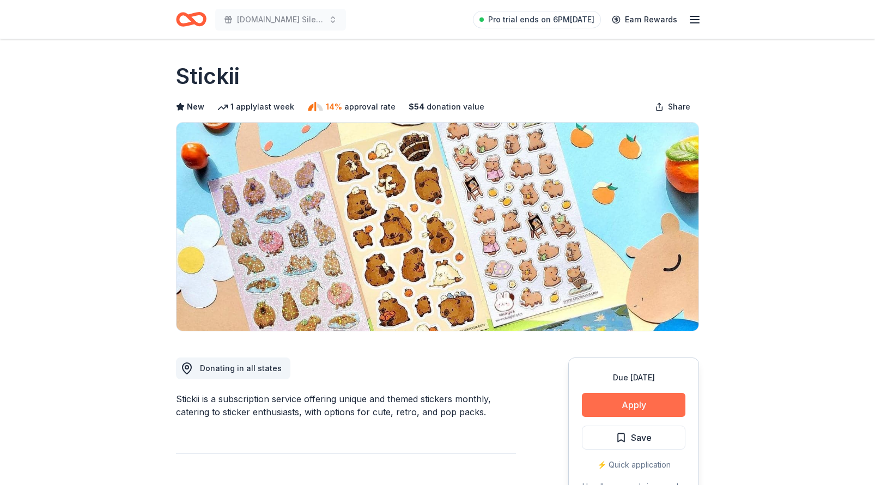
click at [605, 401] on button "Apply" at bounding box center [634, 405] width 104 height 24
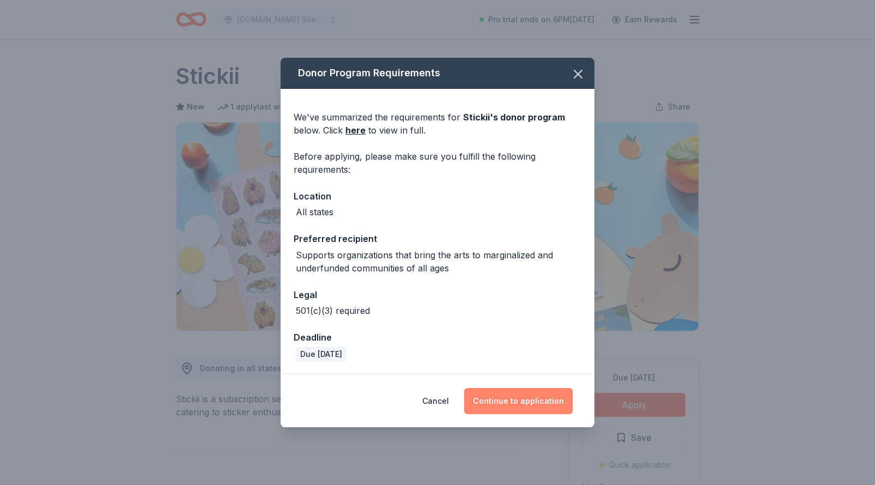
click at [507, 399] on button "Continue to application" at bounding box center [518, 401] width 108 height 26
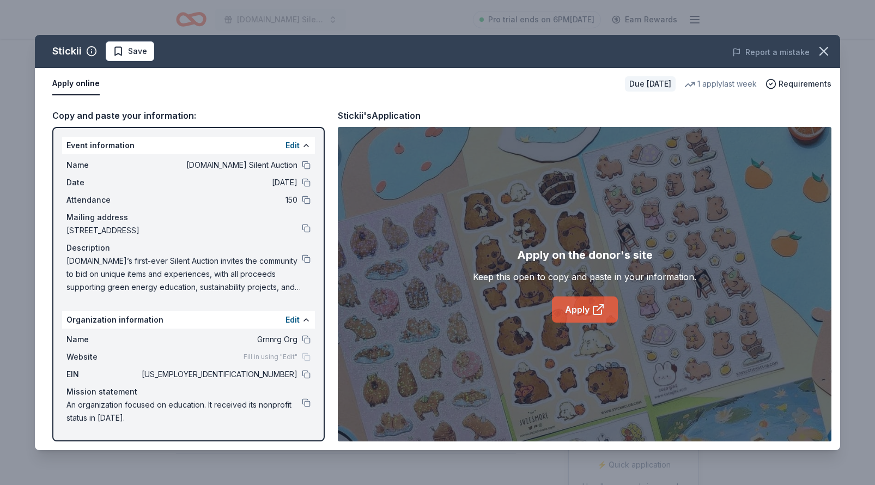
click at [581, 313] on link "Apply" at bounding box center [585, 309] width 66 height 26
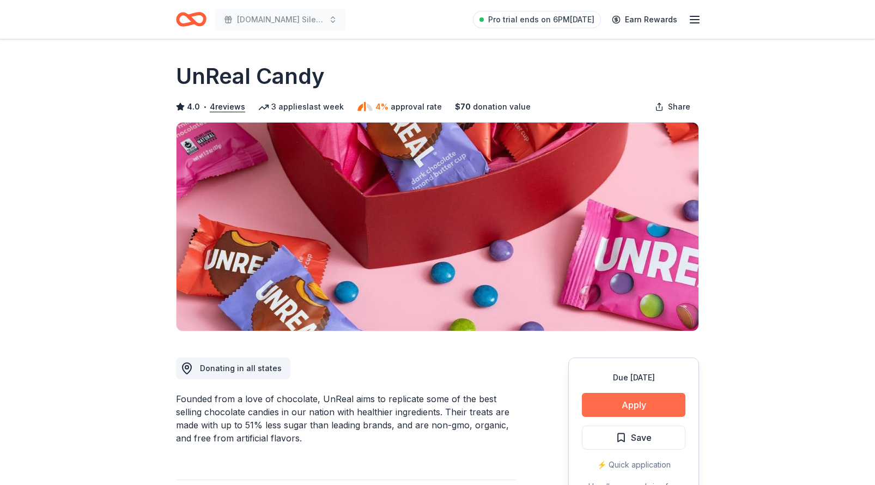
click at [609, 402] on button "Apply" at bounding box center [634, 405] width 104 height 24
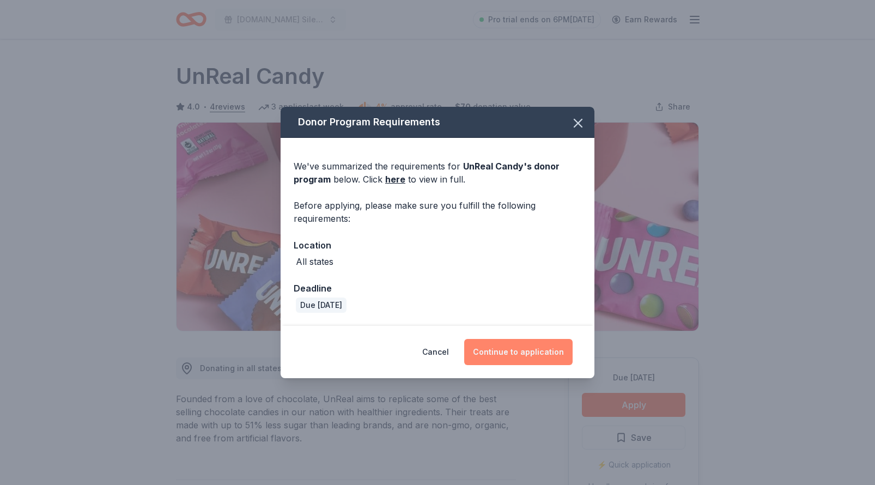
click at [522, 352] on button "Continue to application" at bounding box center [518, 352] width 108 height 26
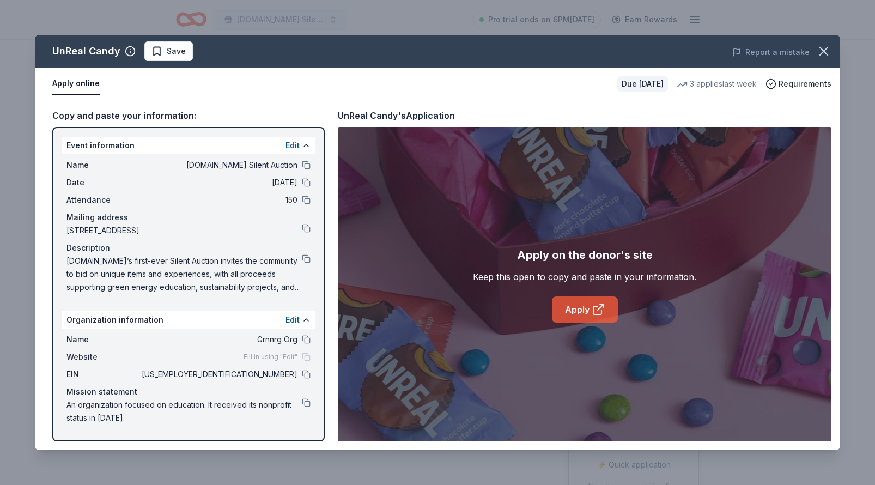
click at [566, 314] on link "Apply" at bounding box center [585, 309] width 66 height 26
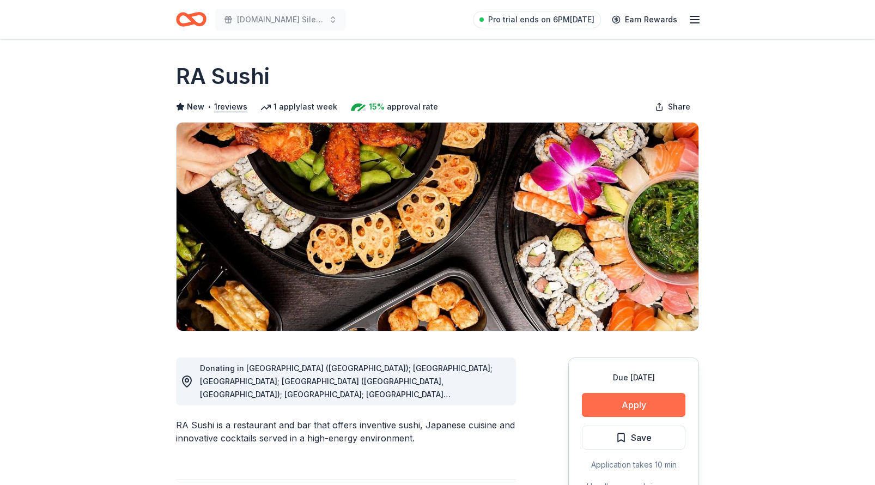
click at [600, 399] on button "Apply" at bounding box center [634, 405] width 104 height 24
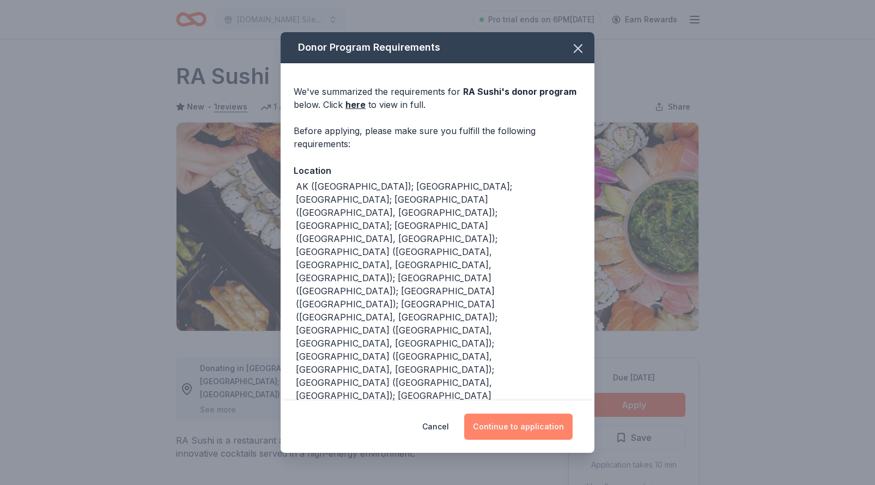
click at [486, 431] on button "Continue to application" at bounding box center [518, 427] width 108 height 26
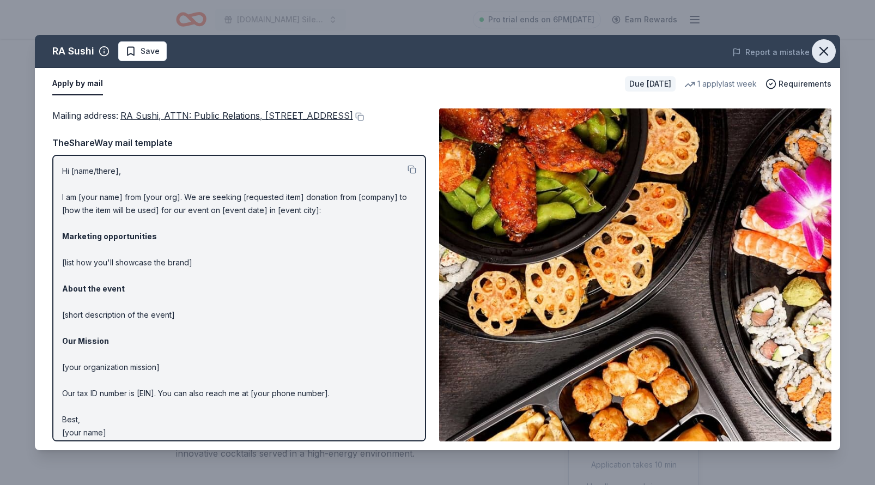
click at [823, 52] on icon "button" at bounding box center [824, 51] width 8 height 8
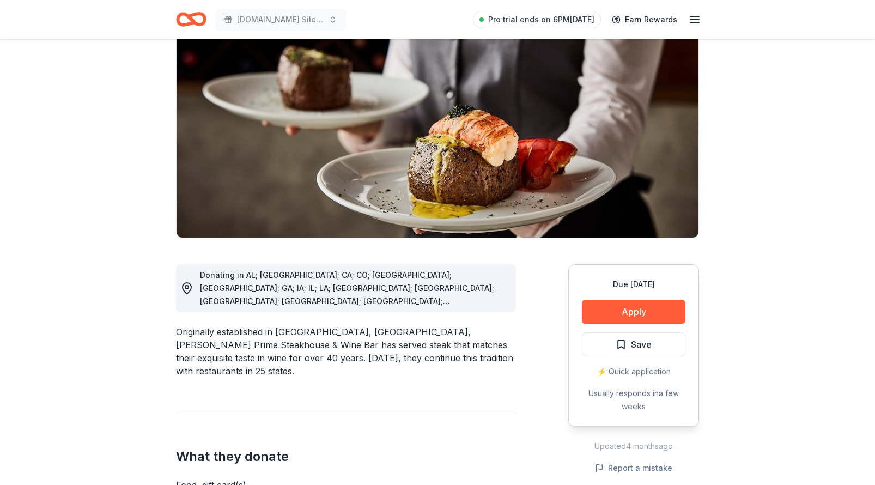
scroll to position [132, 0]
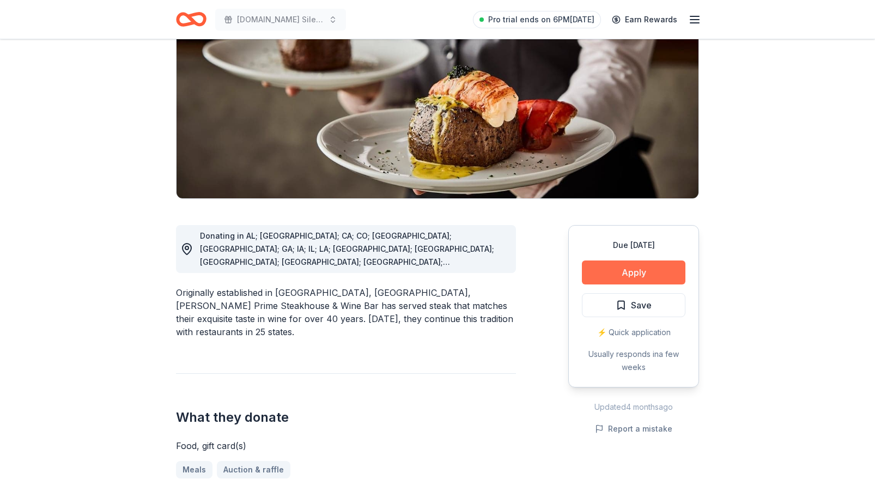
click at [633, 270] on button "Apply" at bounding box center [634, 272] width 104 height 24
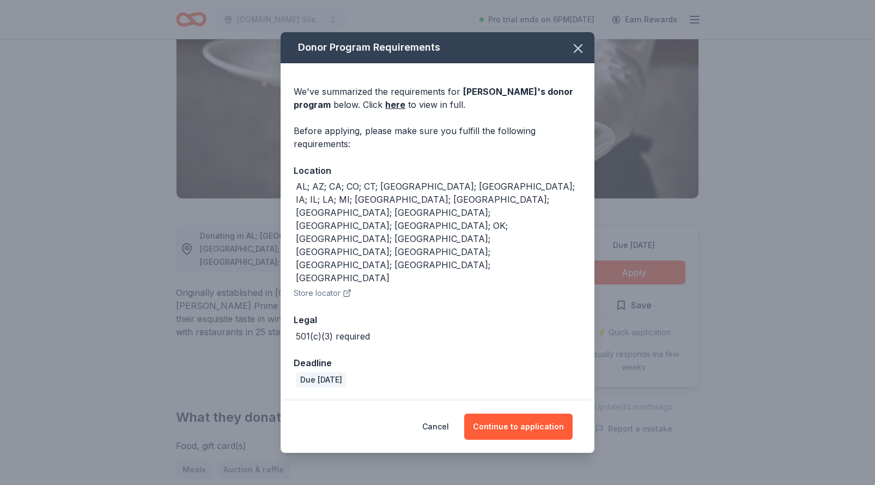
click at [515, 400] on div "Cancel Continue to application" at bounding box center [438, 426] width 314 height 52
click at [515, 414] on button "Continue to application" at bounding box center [518, 427] width 108 height 26
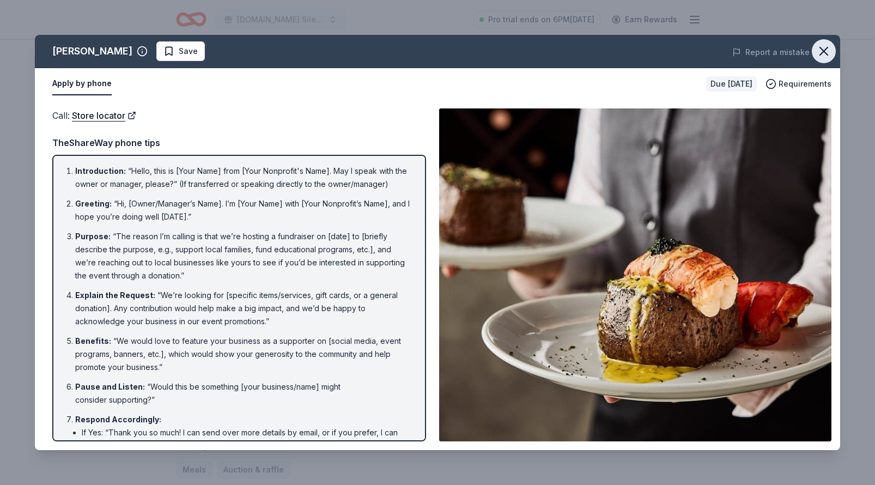
click at [829, 50] on icon "button" at bounding box center [823, 51] width 15 height 15
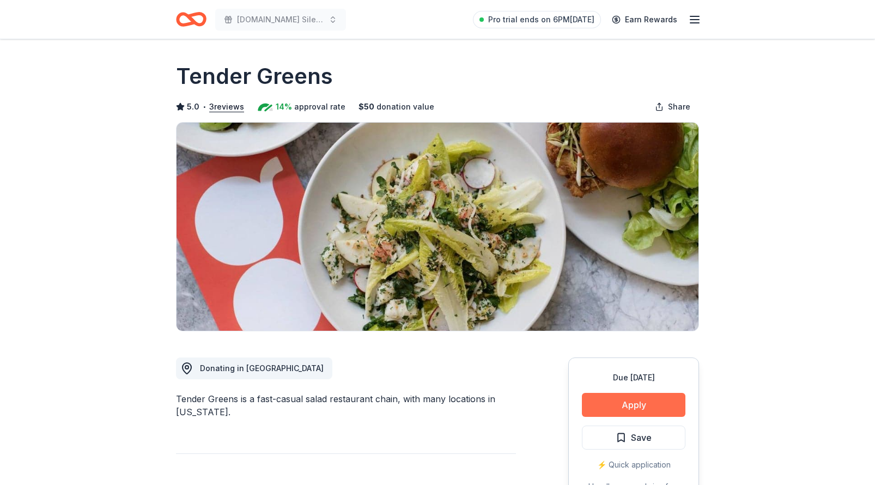
click at [608, 402] on button "Apply" at bounding box center [634, 405] width 104 height 24
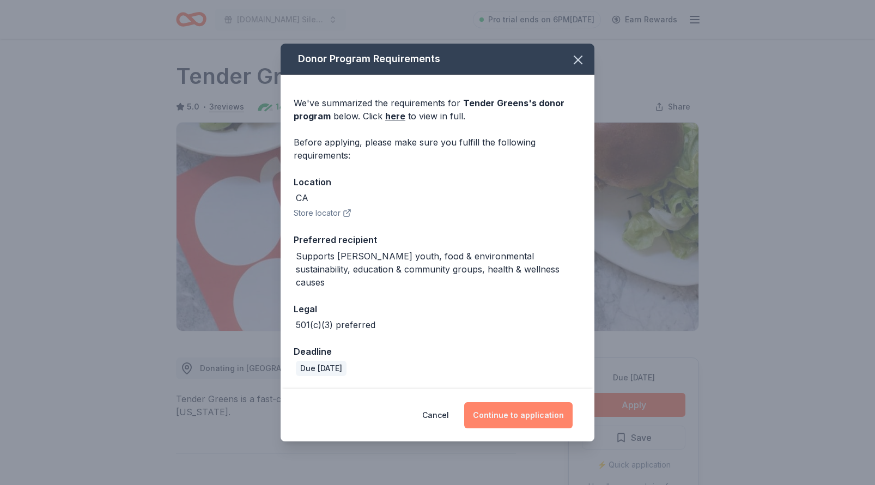
click at [526, 409] on button "Continue to application" at bounding box center [518, 415] width 108 height 26
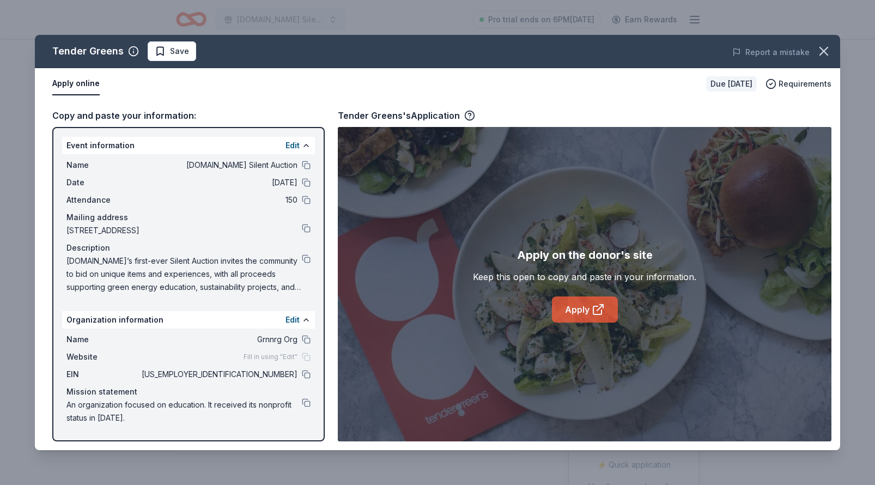
click at [584, 300] on link "Apply" at bounding box center [585, 309] width 66 height 26
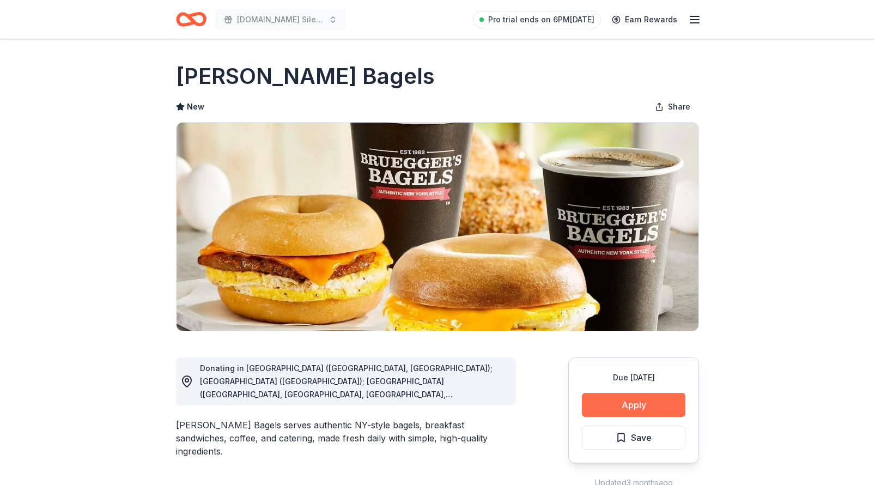
click at [601, 402] on button "Apply" at bounding box center [634, 405] width 104 height 24
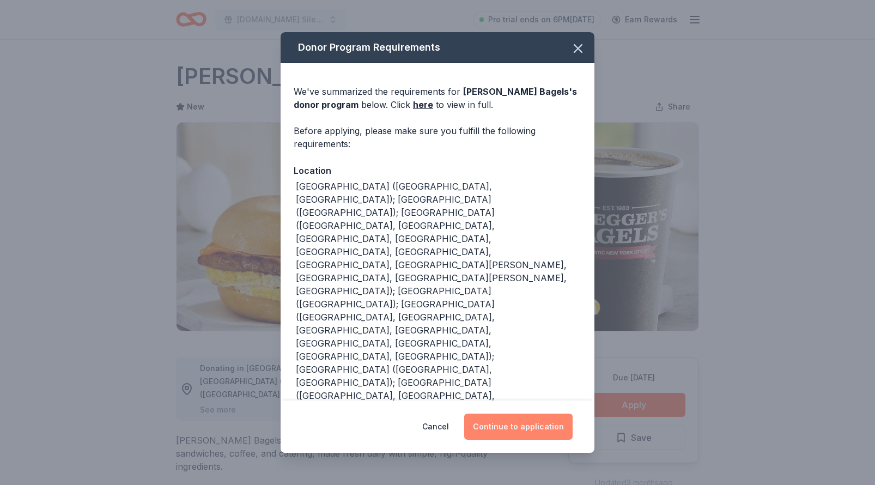
click at [527, 429] on button "Continue to application" at bounding box center [518, 427] width 108 height 26
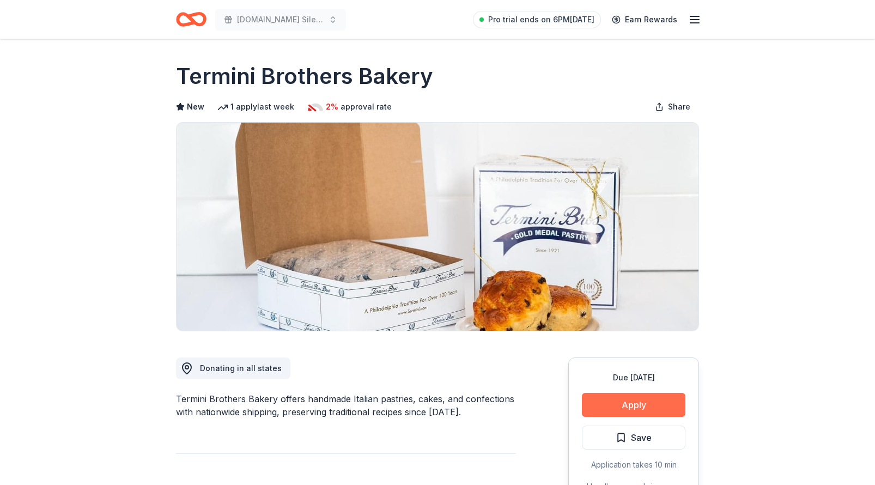
click at [600, 410] on button "Apply" at bounding box center [634, 405] width 104 height 24
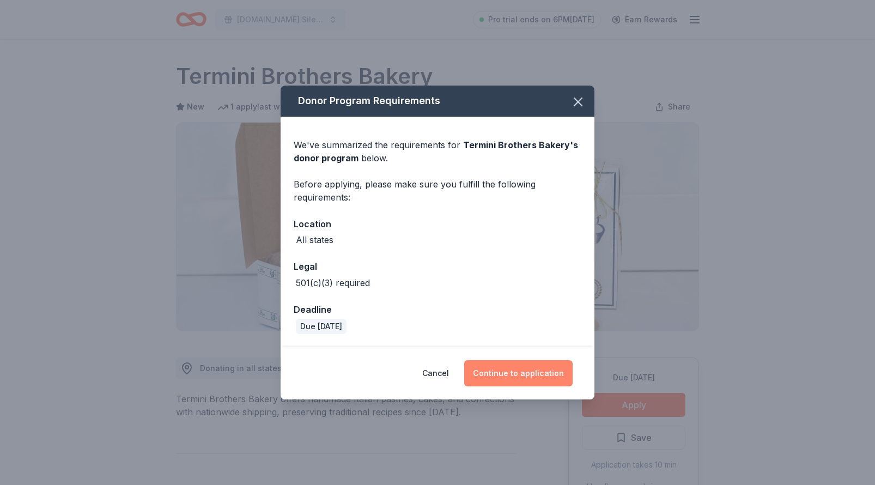
click at [508, 378] on button "Continue to application" at bounding box center [518, 373] width 108 height 26
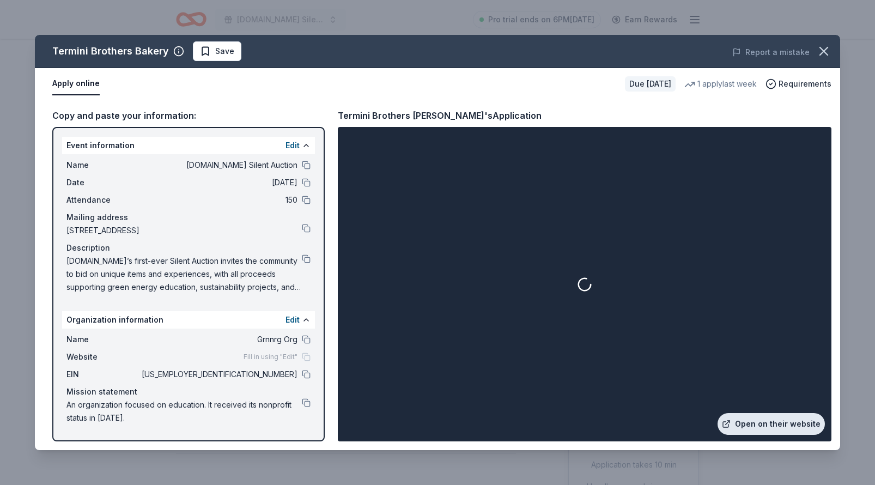
click at [738, 427] on link "Open on their website" at bounding box center [771, 424] width 107 height 22
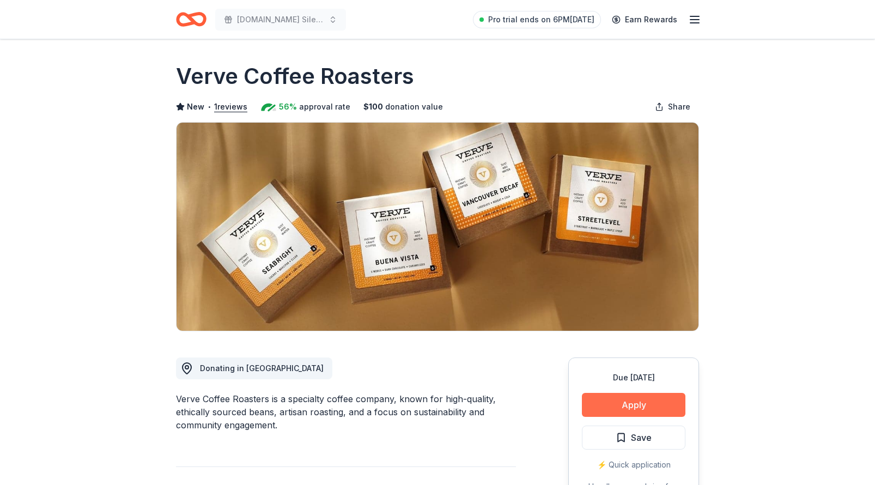
click at [630, 410] on button "Apply" at bounding box center [634, 405] width 104 height 24
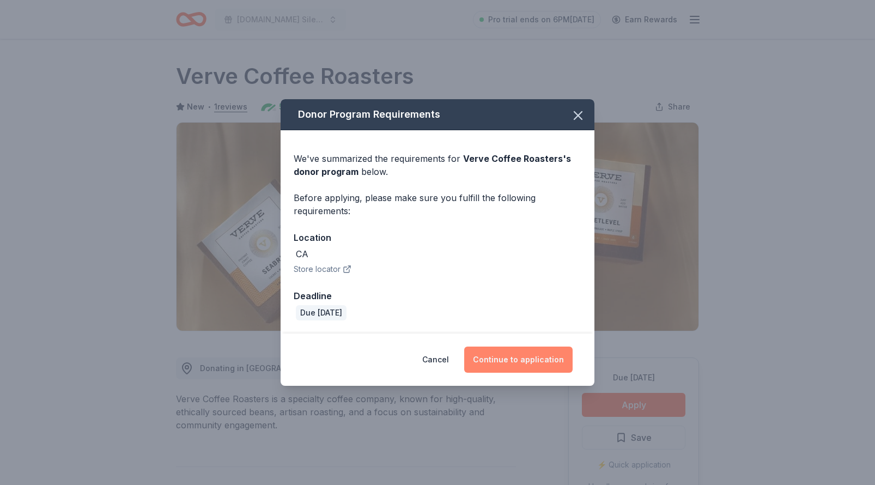
click at [535, 368] on button "Continue to application" at bounding box center [518, 360] width 108 height 26
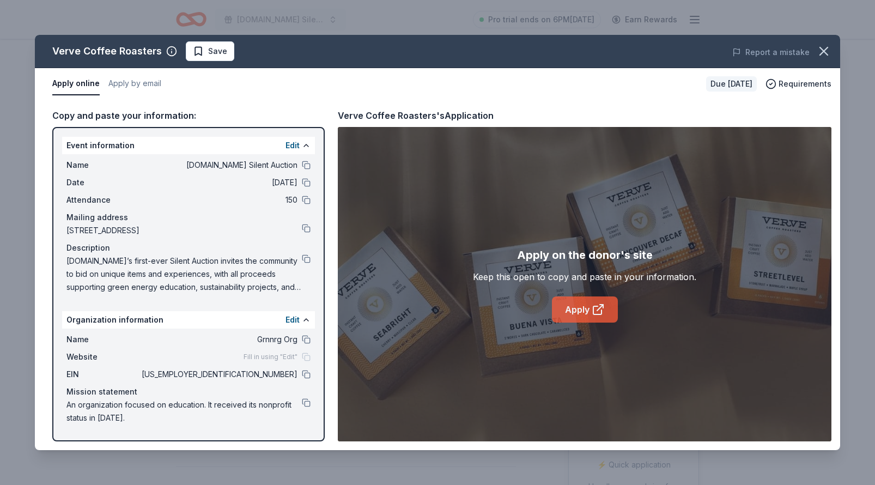
click at [565, 318] on link "Apply" at bounding box center [585, 309] width 66 height 26
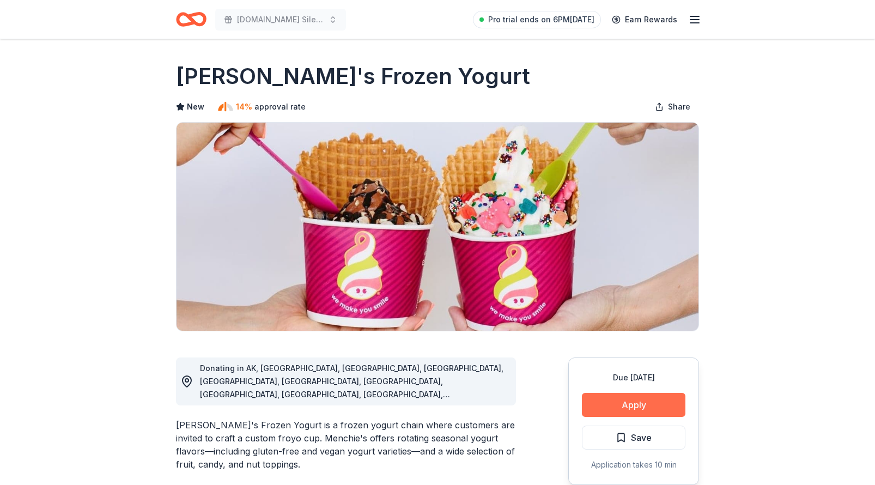
click at [627, 410] on button "Apply" at bounding box center [634, 405] width 104 height 24
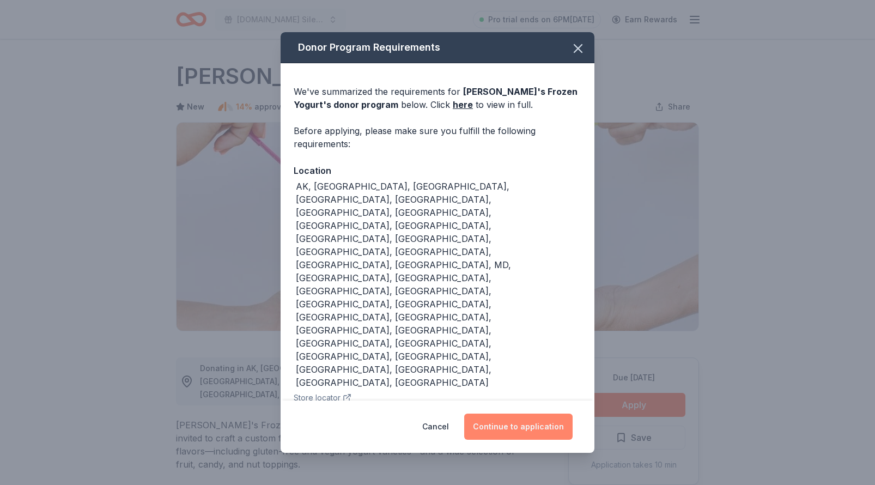
click at [514, 414] on button "Continue to application" at bounding box center [518, 427] width 108 height 26
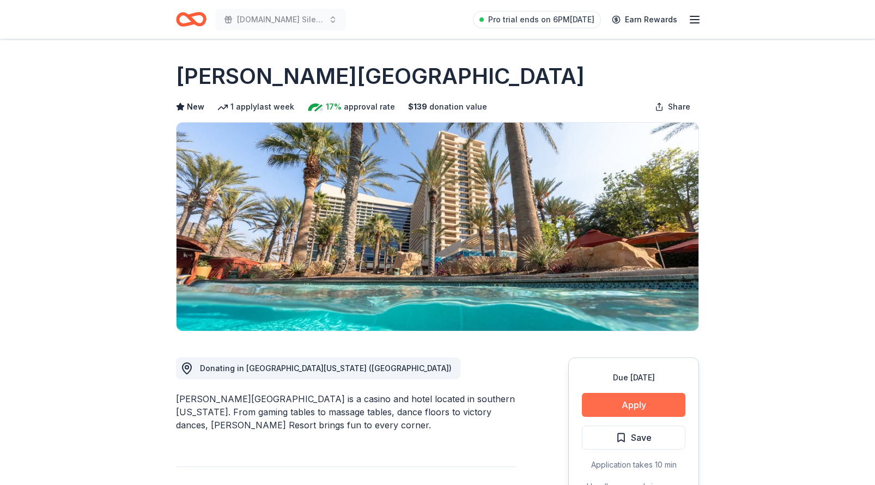
click at [621, 401] on button "Apply" at bounding box center [634, 405] width 104 height 24
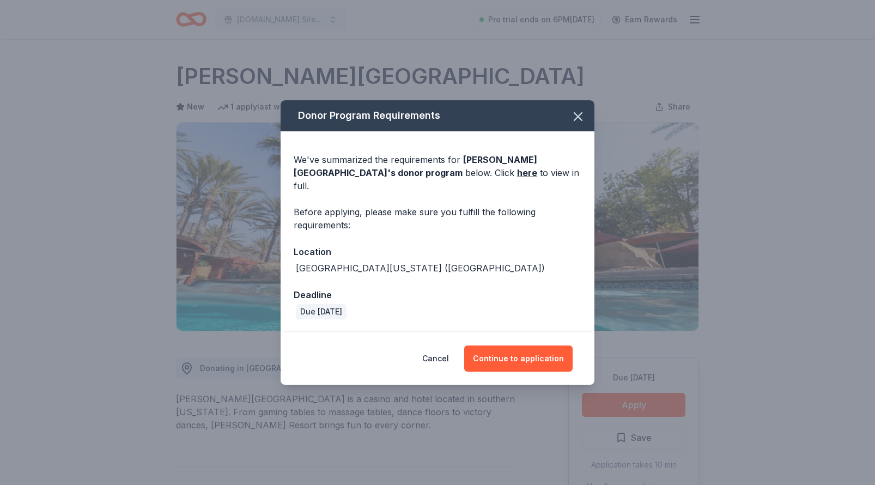
click at [541, 333] on div "Cancel Continue to application" at bounding box center [438, 358] width 314 height 52
click at [536, 350] on button "Continue to application" at bounding box center [518, 358] width 108 height 26
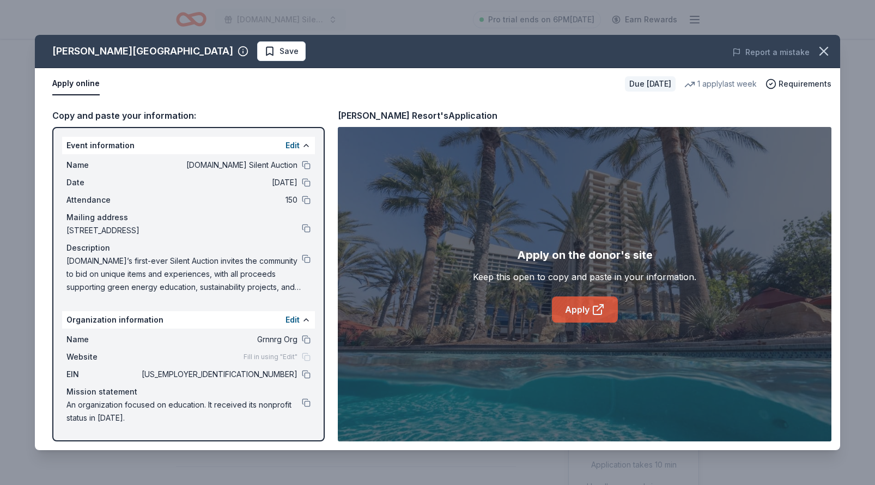
click at [574, 311] on link "Apply" at bounding box center [585, 309] width 66 height 26
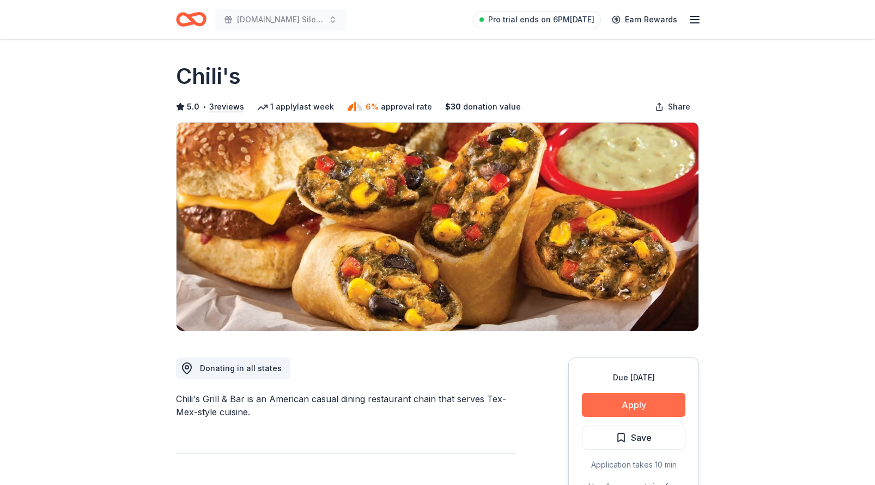
click at [630, 399] on button "Apply" at bounding box center [634, 405] width 104 height 24
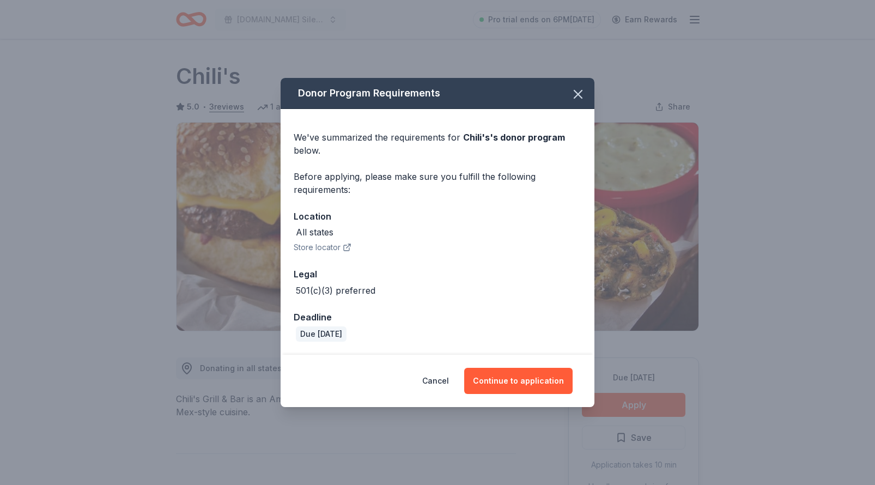
click at [510, 363] on div "Cancel Continue to application" at bounding box center [438, 381] width 314 height 52
click at [508, 380] on button "Continue to application" at bounding box center [518, 381] width 108 height 26
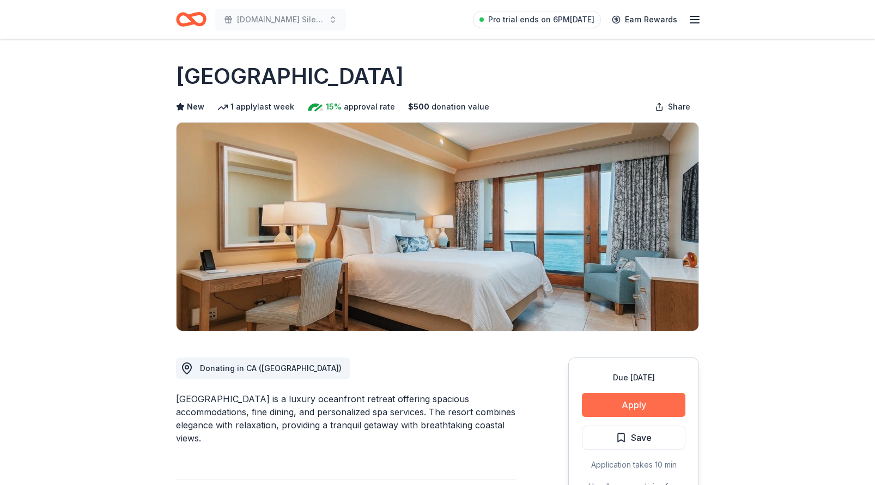
click at [614, 404] on button "Apply" at bounding box center [634, 405] width 104 height 24
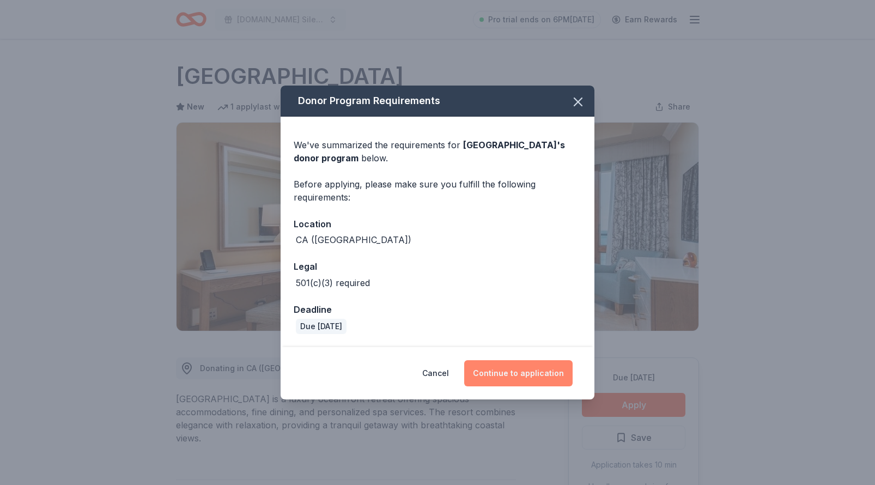
click at [529, 374] on button "Continue to application" at bounding box center [518, 373] width 108 height 26
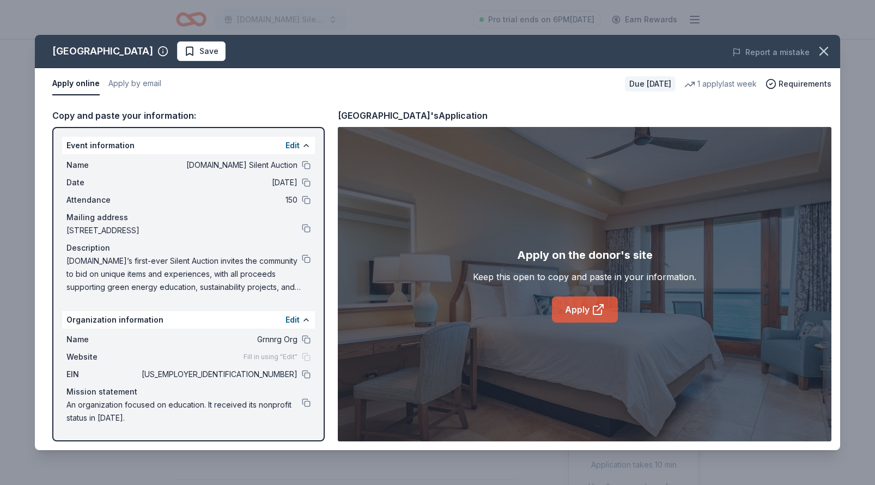
click at [562, 314] on link "Apply" at bounding box center [585, 309] width 66 height 26
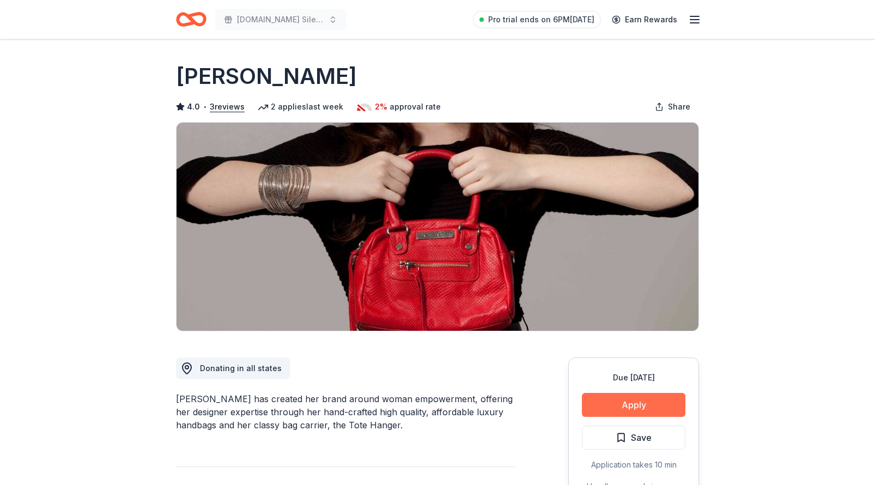
click at [657, 411] on button "Apply" at bounding box center [634, 405] width 104 height 24
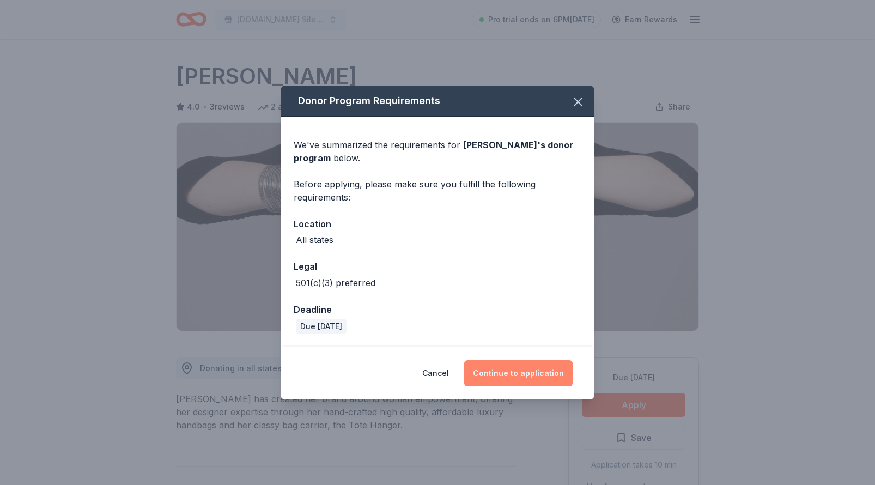
click at [506, 367] on button "Continue to application" at bounding box center [518, 373] width 108 height 26
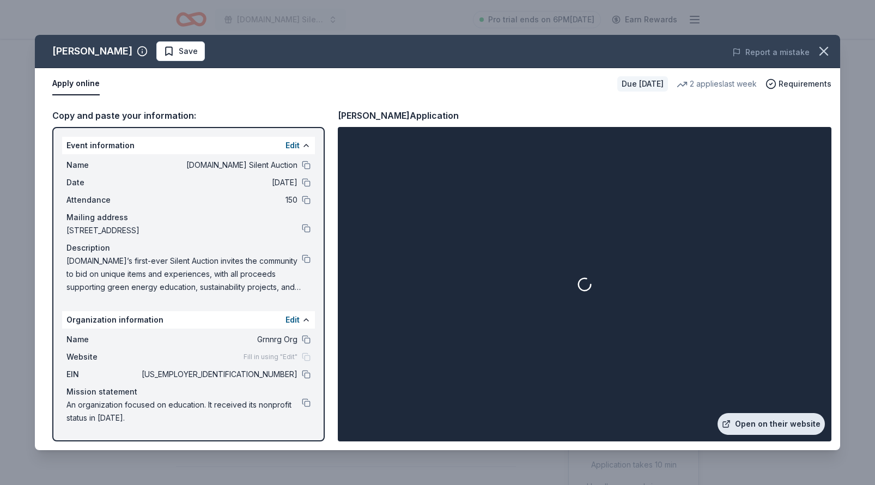
click at [750, 421] on link "Open on their website" at bounding box center [771, 424] width 107 height 22
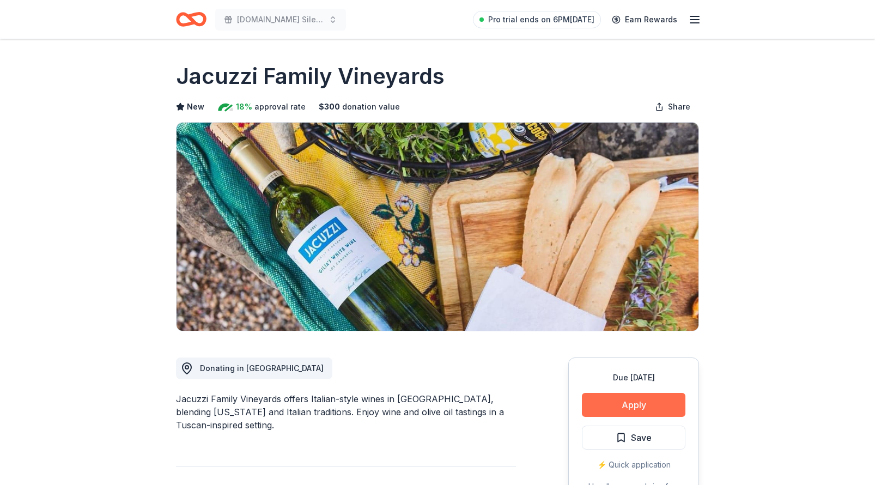
click at [632, 402] on button "Apply" at bounding box center [634, 405] width 104 height 24
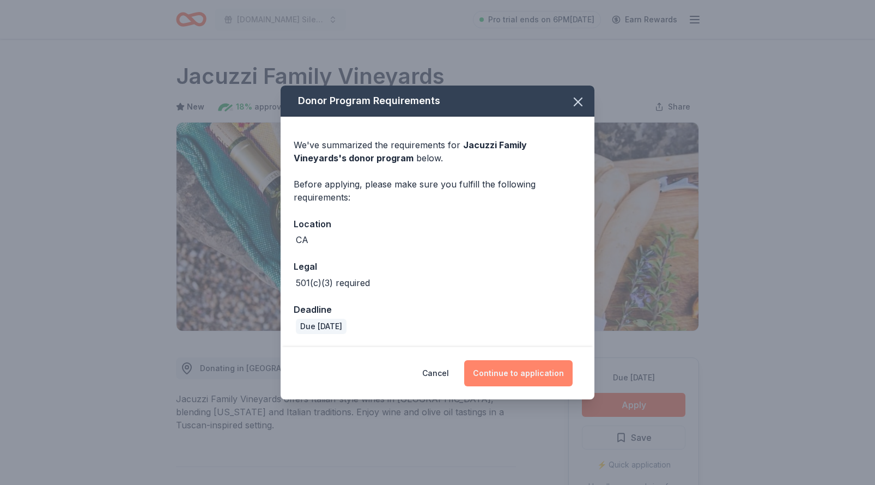
click at [531, 367] on button "Continue to application" at bounding box center [518, 373] width 108 height 26
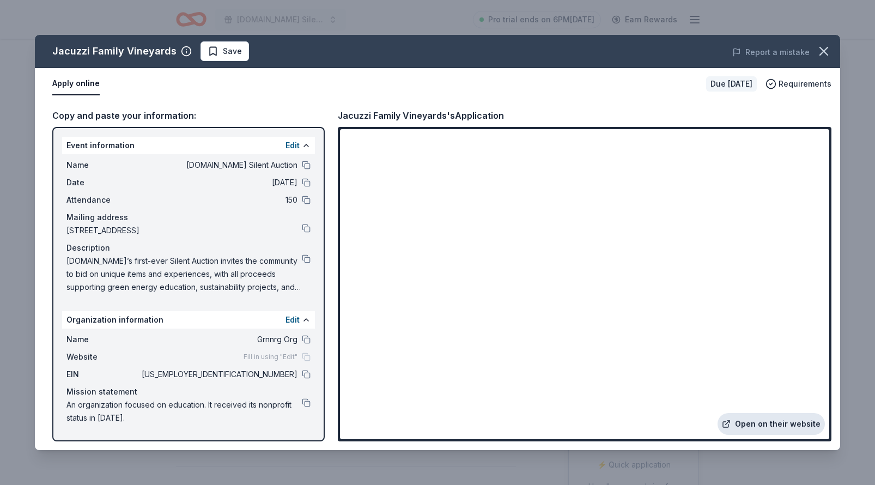
click at [755, 421] on link "Open on their website" at bounding box center [771, 424] width 107 height 22
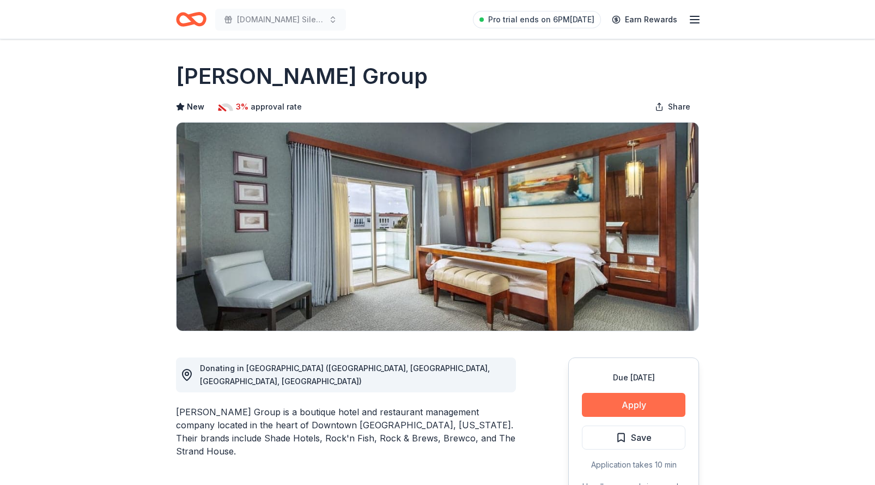
click at [627, 410] on button "Apply" at bounding box center [634, 405] width 104 height 24
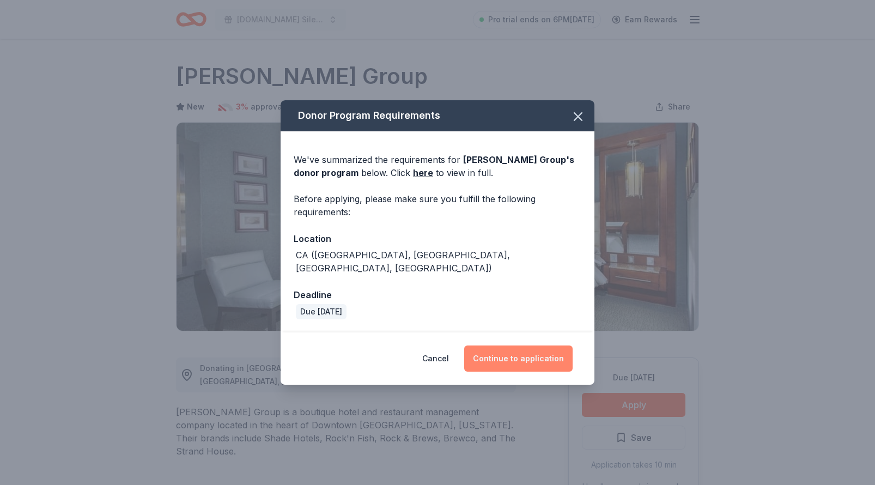
click at [524, 350] on button "Continue to application" at bounding box center [518, 358] width 108 height 26
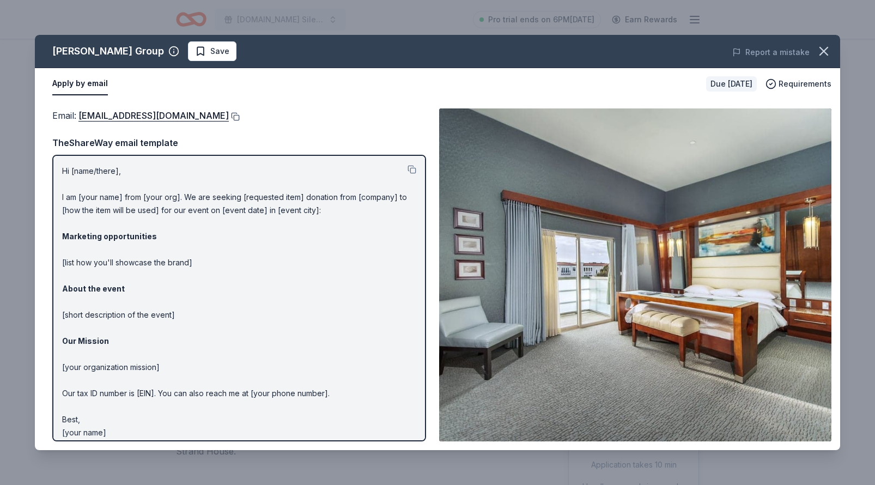
click at [229, 113] on button at bounding box center [234, 116] width 11 height 9
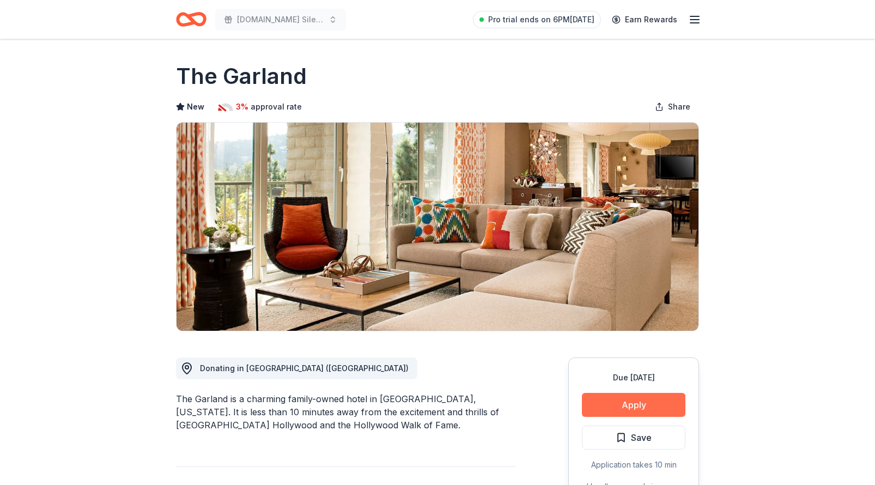
click at [621, 408] on button "Apply" at bounding box center [634, 405] width 104 height 24
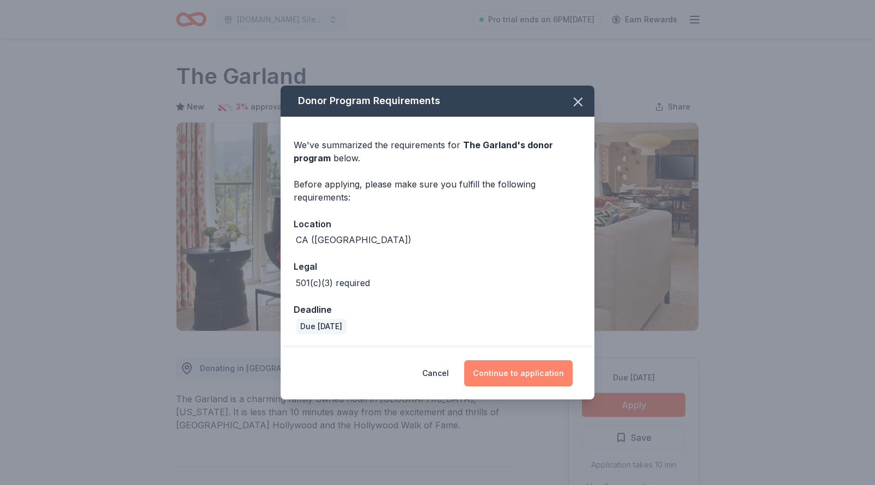
click at [541, 375] on button "Continue to application" at bounding box center [518, 373] width 108 height 26
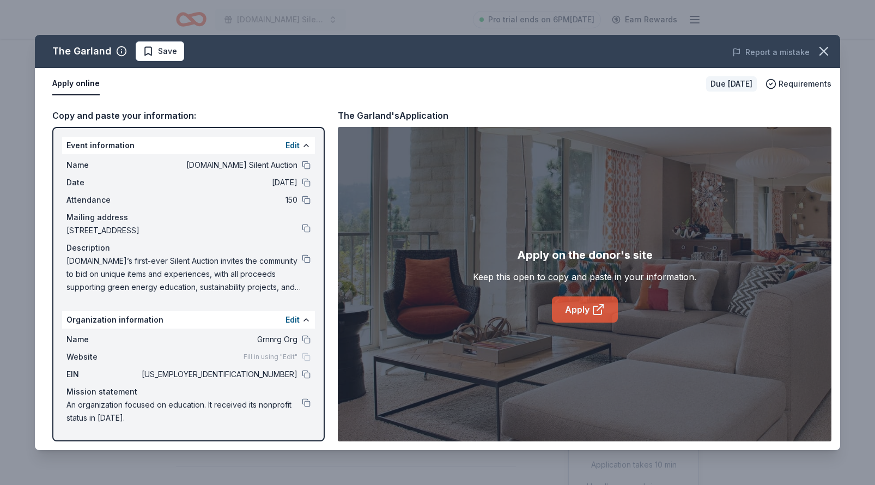
click at [595, 312] on icon at bounding box center [598, 309] width 13 height 13
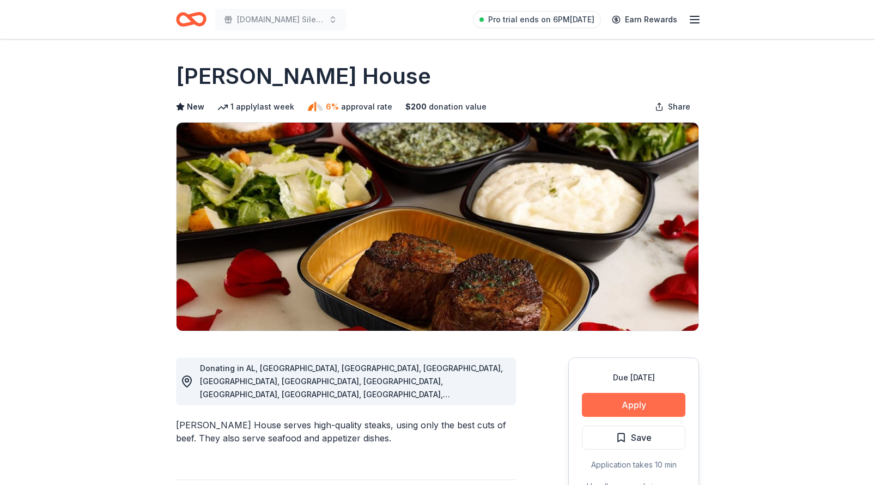
click at [630, 405] on button "Apply" at bounding box center [634, 405] width 104 height 24
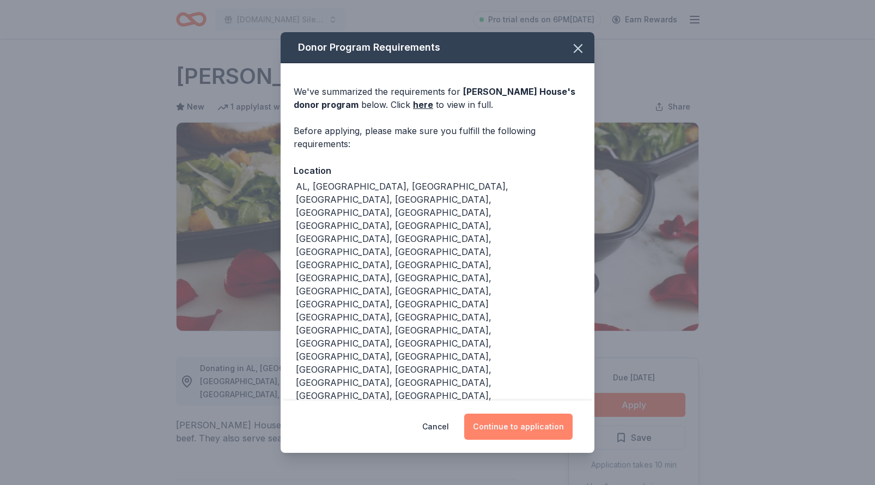
click at [518, 414] on button "Continue to application" at bounding box center [518, 427] width 108 height 26
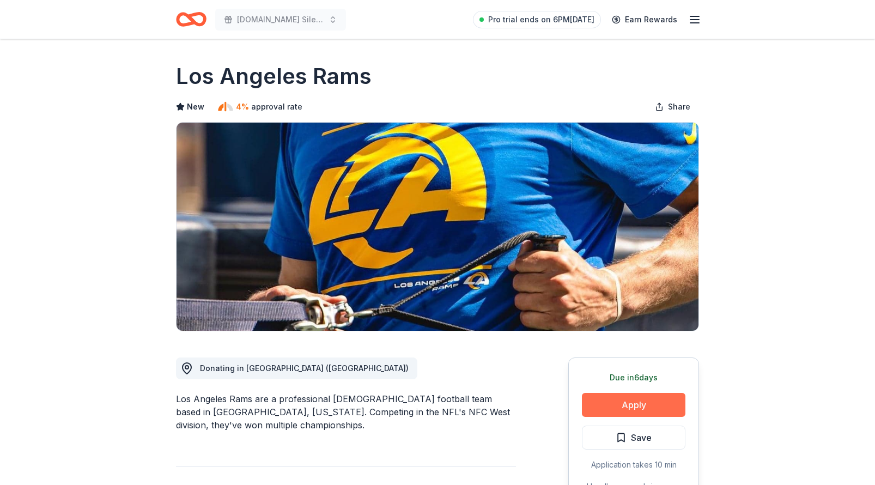
drag, startPoint x: 694, startPoint y: 7, endPoint x: 629, endPoint y: 416, distance: 414.2
click at [629, 416] on button "Apply" at bounding box center [634, 405] width 104 height 24
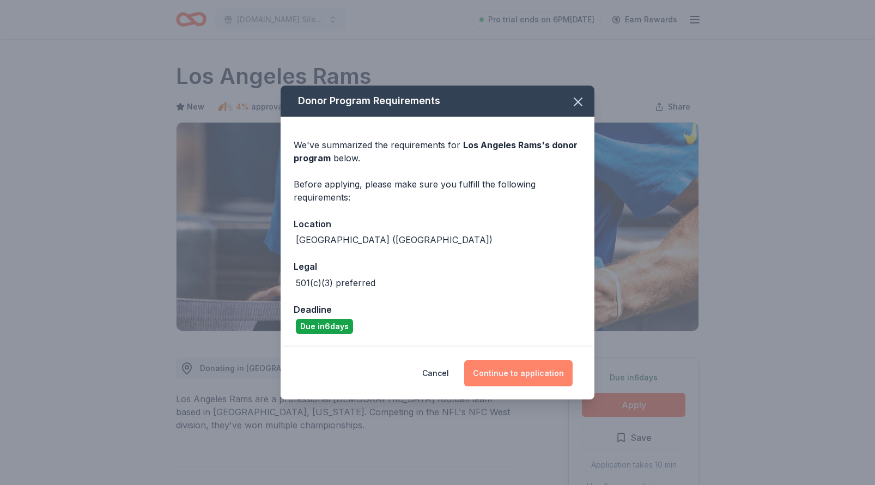
click at [502, 364] on button "Continue to application" at bounding box center [518, 373] width 108 height 26
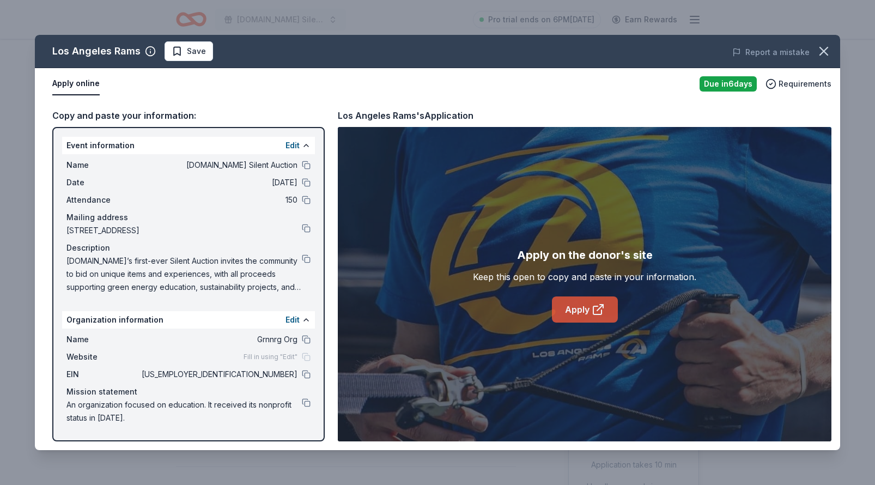
click at [591, 297] on link "Apply" at bounding box center [585, 309] width 66 height 26
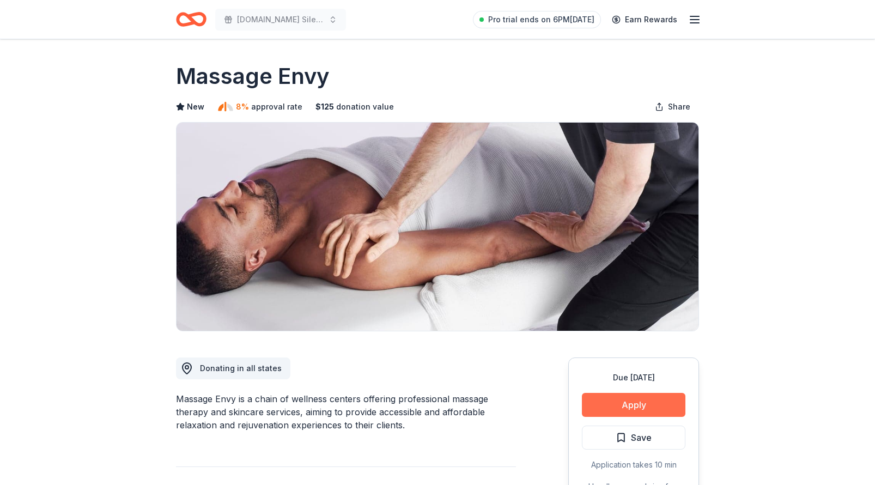
click at [602, 402] on button "Apply" at bounding box center [634, 405] width 104 height 24
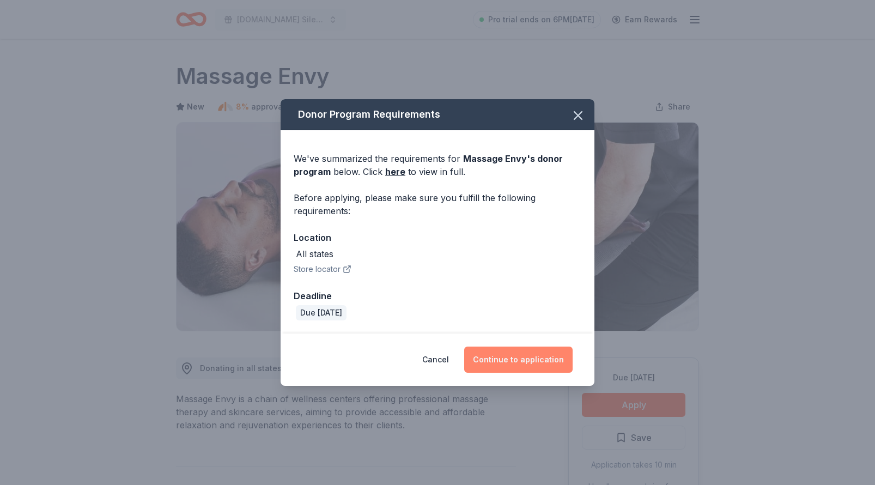
click at [494, 365] on button "Continue to application" at bounding box center [518, 360] width 108 height 26
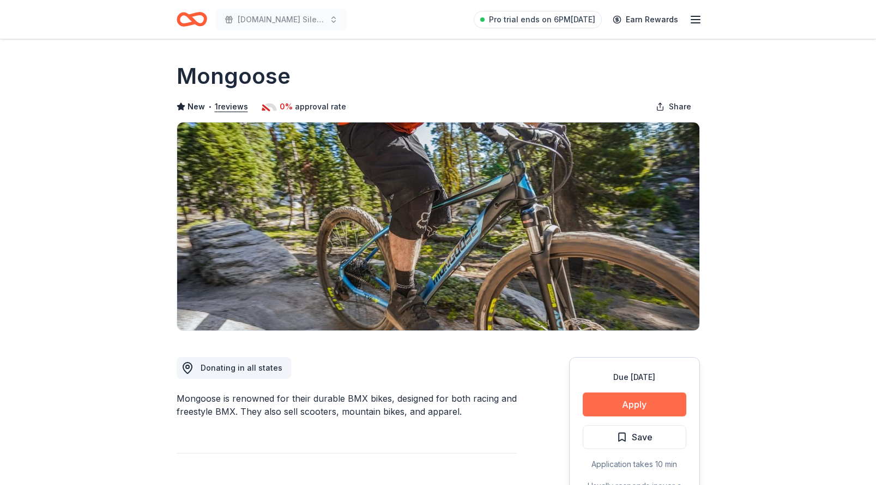
click at [612, 411] on button "Apply" at bounding box center [634, 405] width 104 height 24
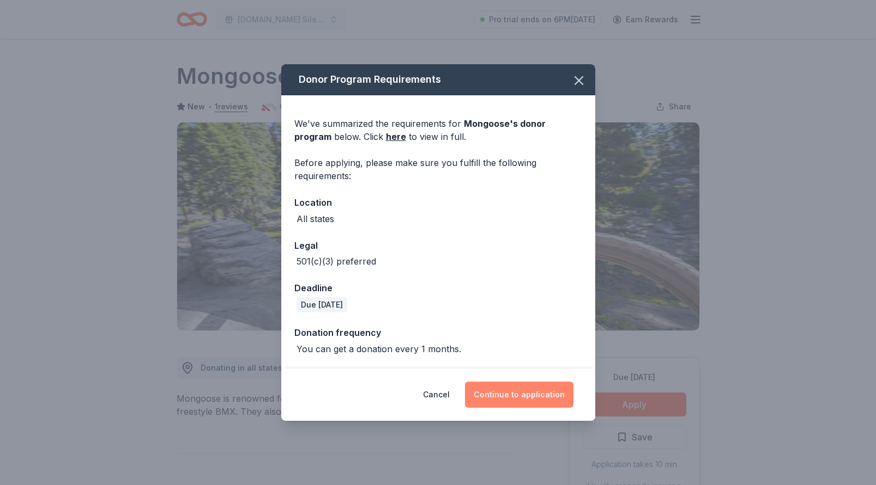
click at [523, 393] on button "Continue to application" at bounding box center [519, 395] width 108 height 26
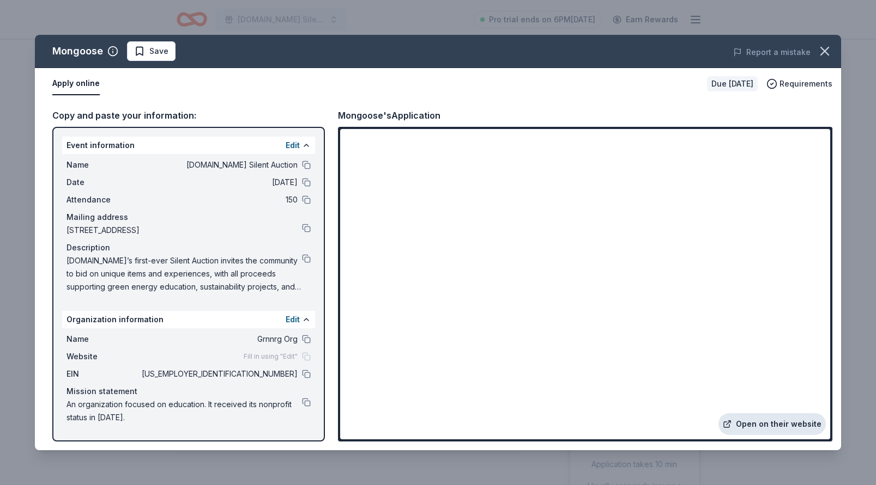
click at [743, 431] on link "Open on their website" at bounding box center [771, 425] width 107 height 22
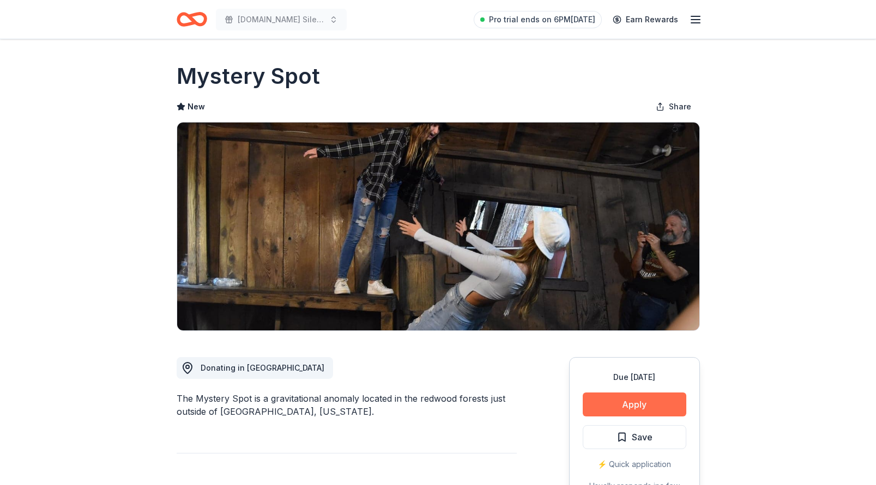
click at [610, 400] on button "Apply" at bounding box center [634, 405] width 104 height 24
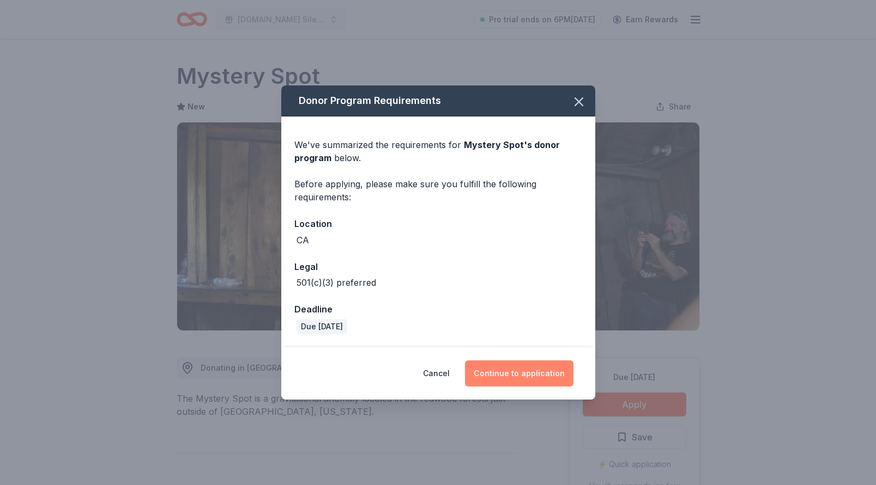
click at [507, 372] on button "Continue to application" at bounding box center [519, 374] width 108 height 26
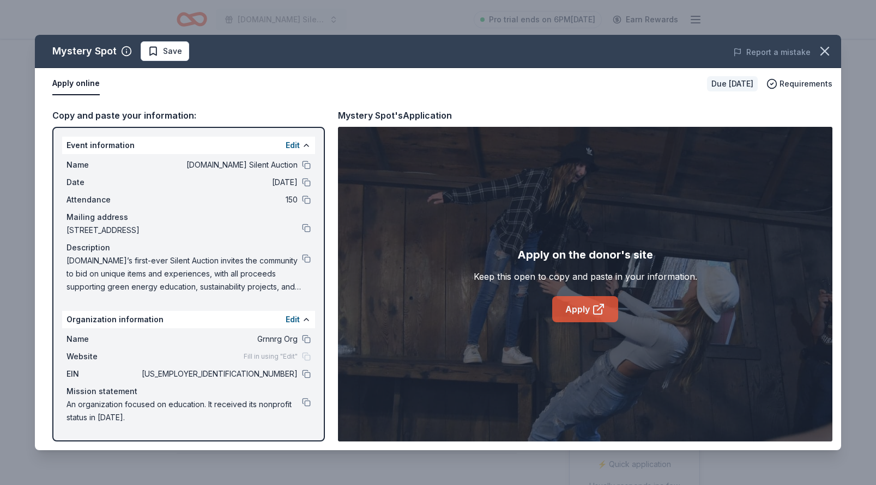
click at [573, 321] on link "Apply" at bounding box center [585, 309] width 66 height 26
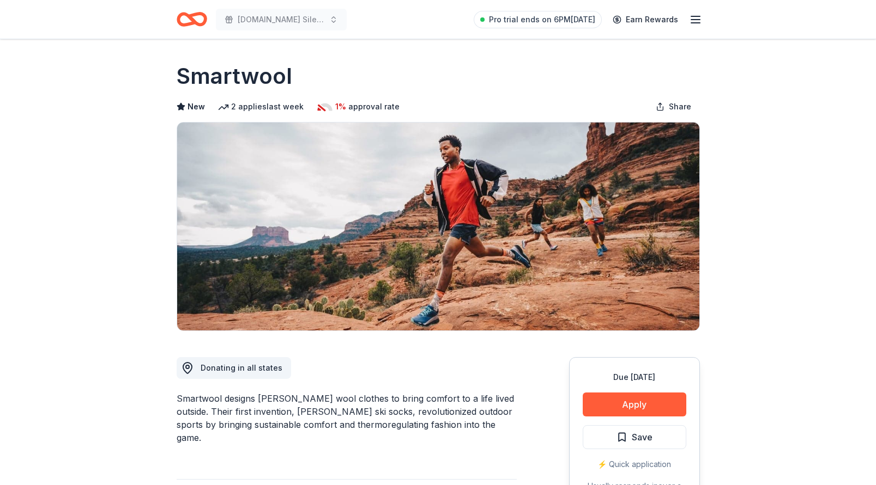
click at [617, 392] on div "Due [DATE] Apply Save ⚡️ Quick application Usually responds in over a month" at bounding box center [634, 438] width 131 height 162
click at [617, 399] on button "Apply" at bounding box center [634, 405] width 104 height 24
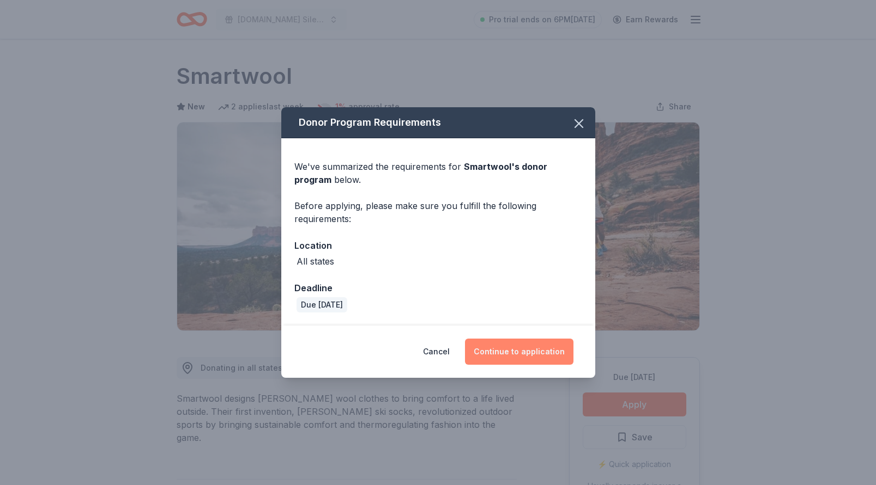
click at [529, 343] on button "Continue to application" at bounding box center [519, 352] width 108 height 26
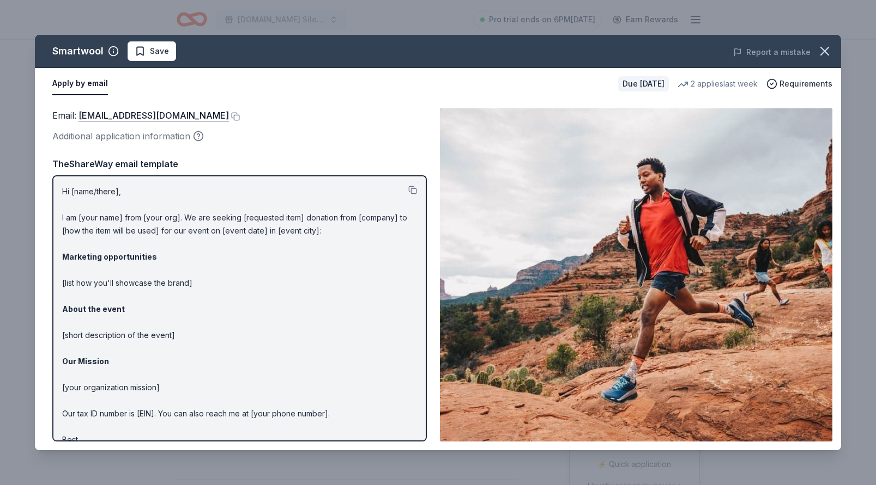
click at [229, 118] on button at bounding box center [234, 116] width 11 height 9
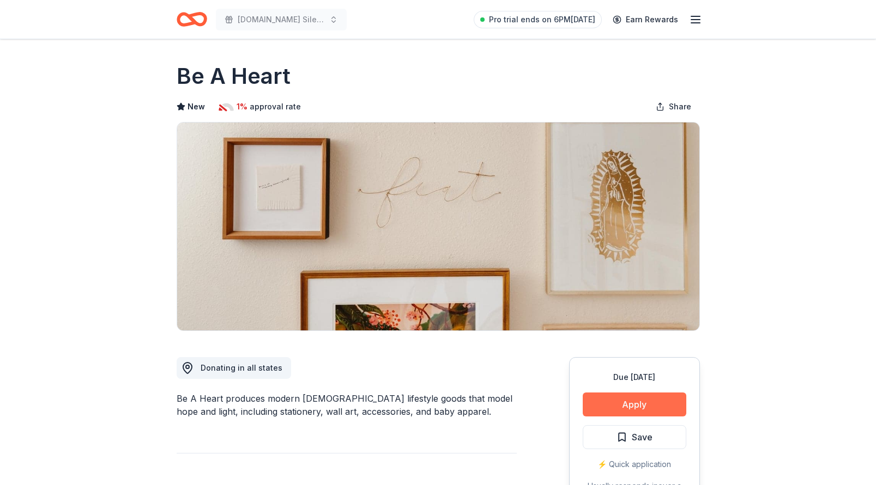
click at [617, 402] on button "Apply" at bounding box center [634, 405] width 104 height 24
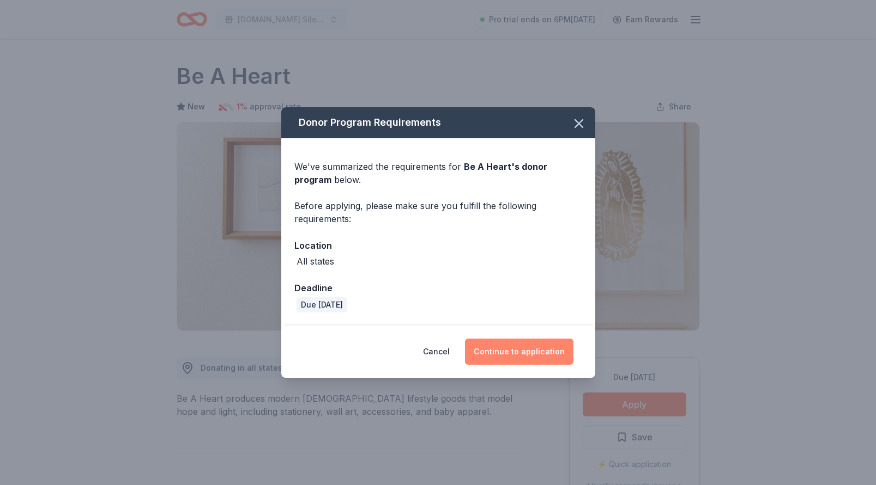
click at [490, 354] on button "Continue to application" at bounding box center [519, 352] width 108 height 26
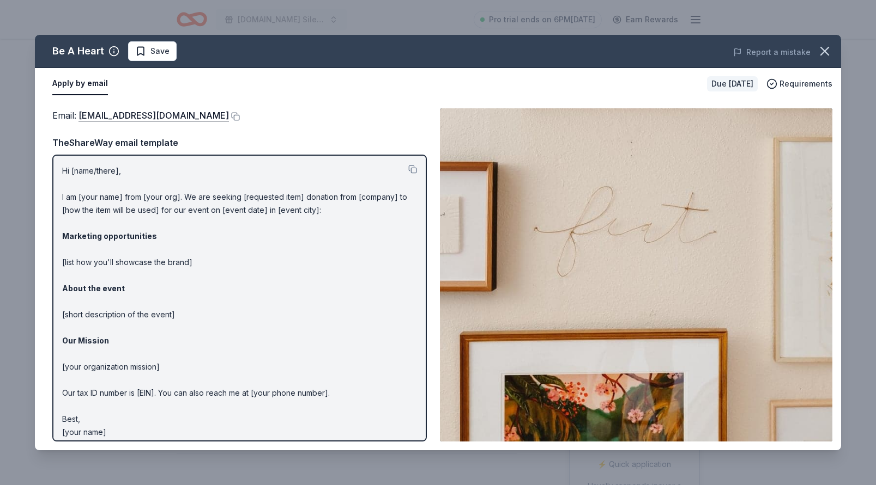
click at [229, 117] on button at bounding box center [234, 116] width 11 height 9
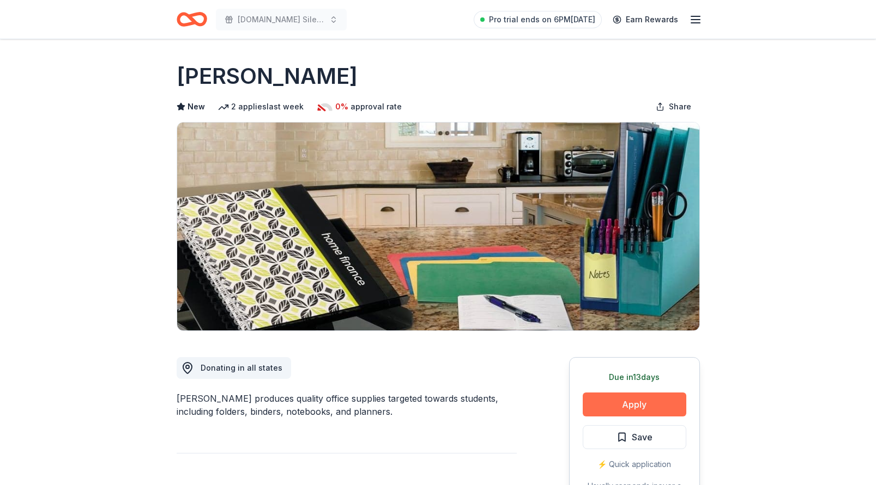
click at [610, 397] on button "Apply" at bounding box center [634, 405] width 104 height 24
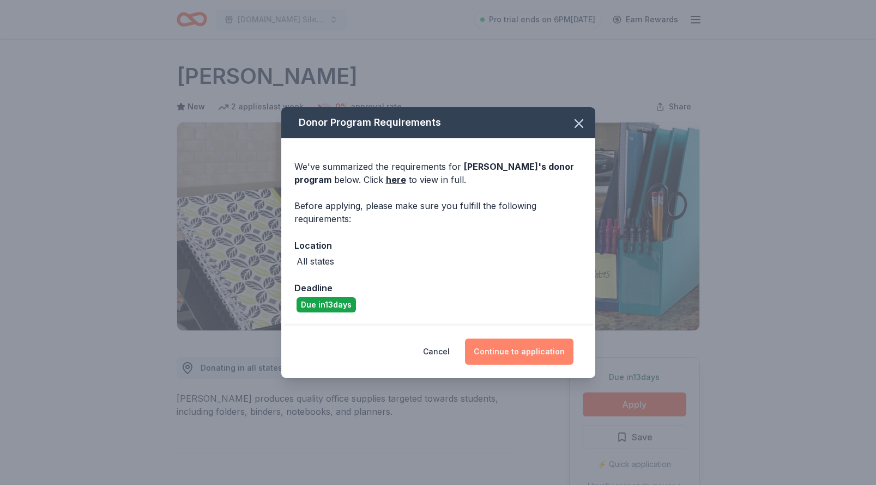
click at [500, 349] on button "Continue to application" at bounding box center [519, 352] width 108 height 26
